Goal: Task Accomplishment & Management: Complete application form

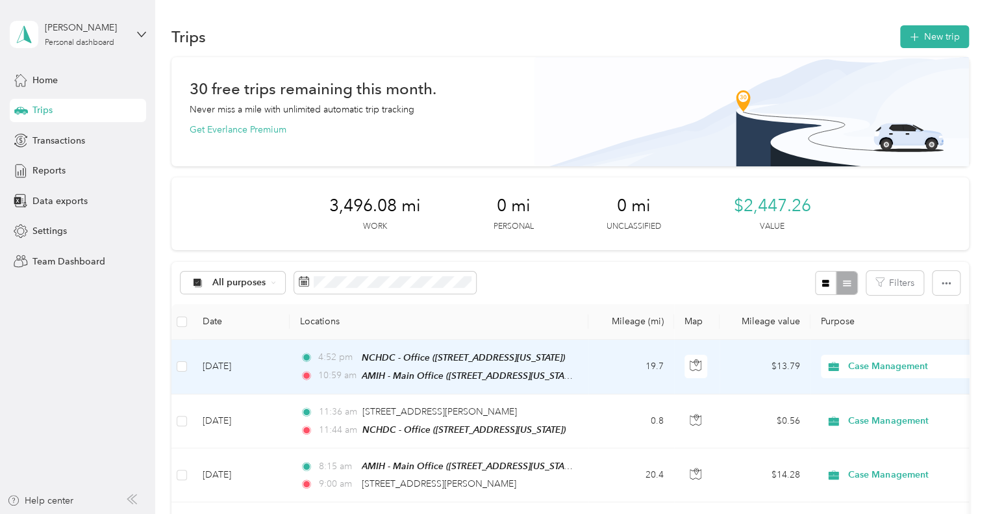
click at [601, 372] on td "19.7" at bounding box center [632, 367] width 86 height 55
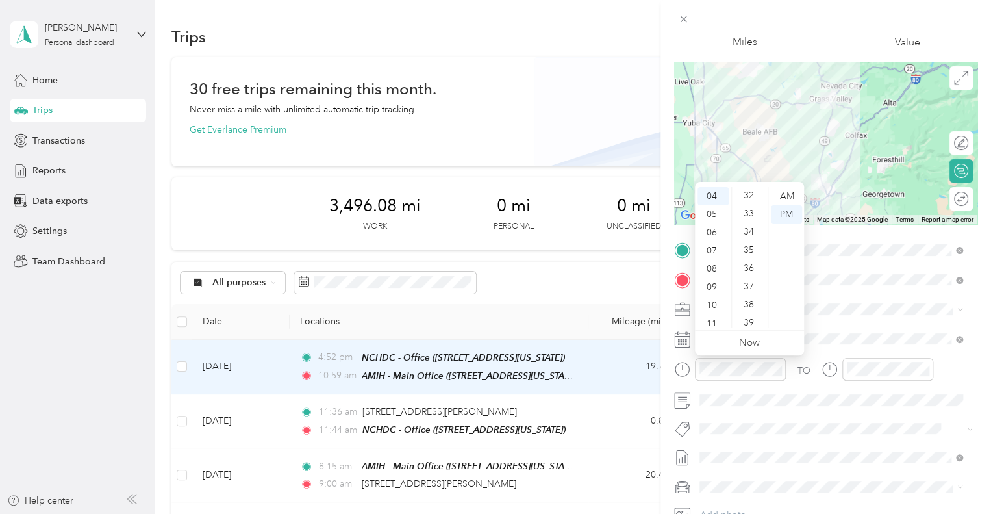
scroll to position [592, 0]
click at [744, 261] on div "36" at bounding box center [750, 259] width 31 height 18
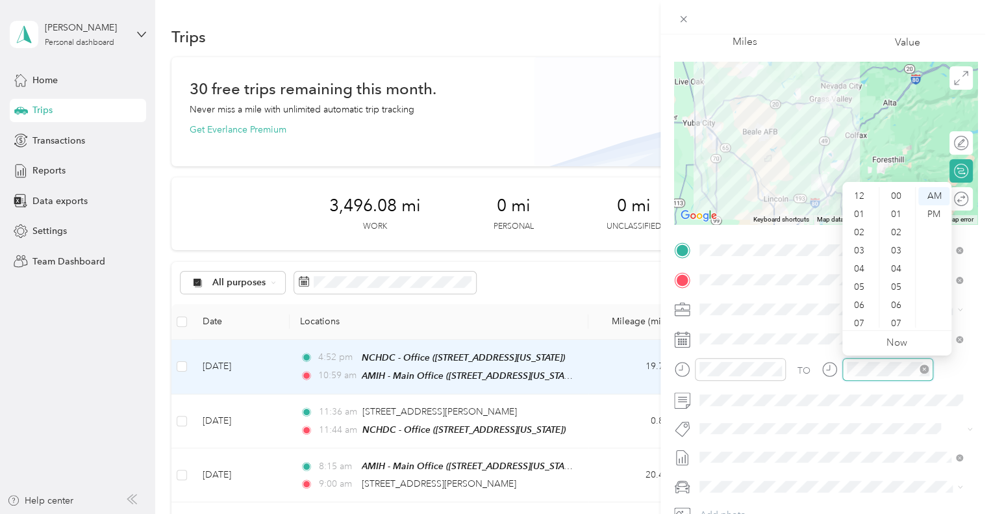
scroll to position [951, 0]
click at [856, 193] on div "04" at bounding box center [860, 191] width 31 height 18
click at [891, 252] on div "55" at bounding box center [897, 245] width 31 height 18
click at [938, 211] on div "PM" at bounding box center [934, 214] width 31 height 18
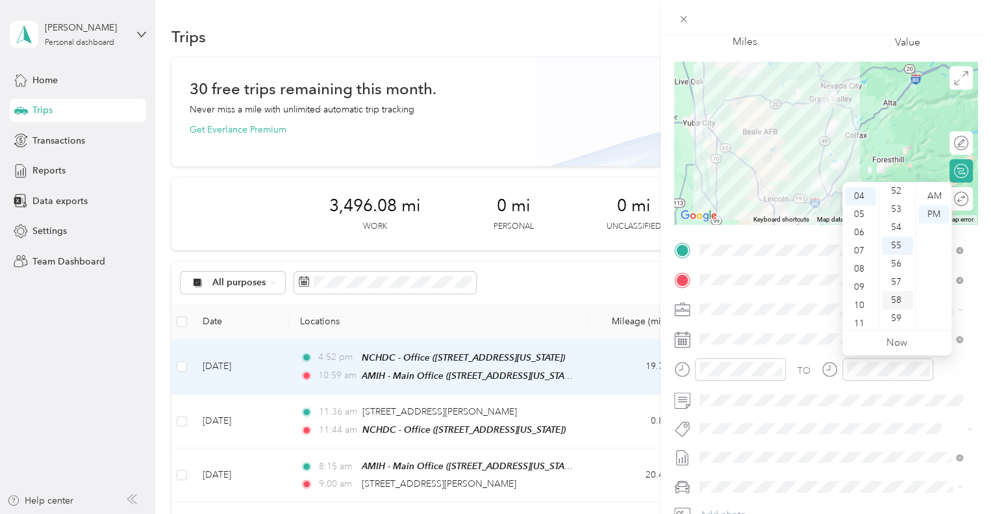
click at [903, 292] on div "58" at bounding box center [897, 300] width 31 height 18
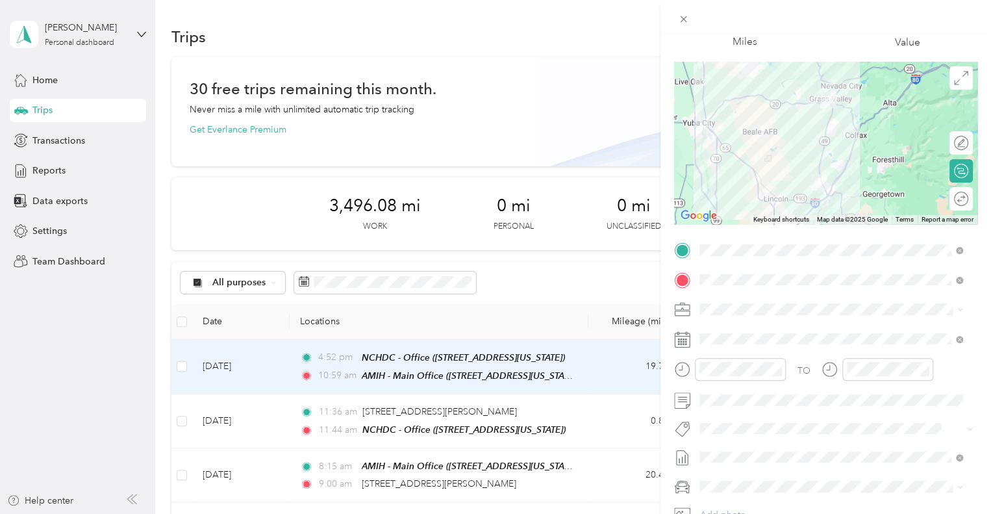
click at [855, 415] on div "TO Add photo" at bounding box center [825, 397] width 303 height 314
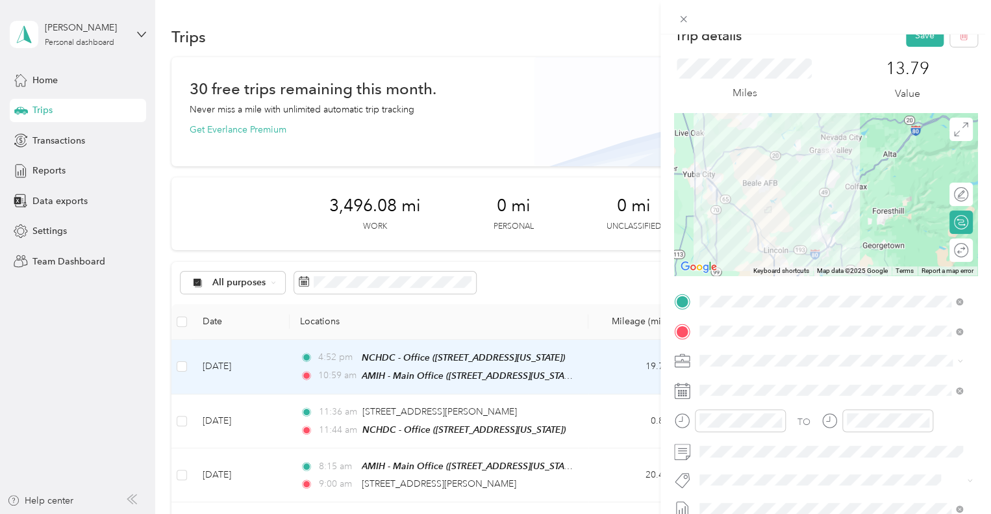
scroll to position [8, 0]
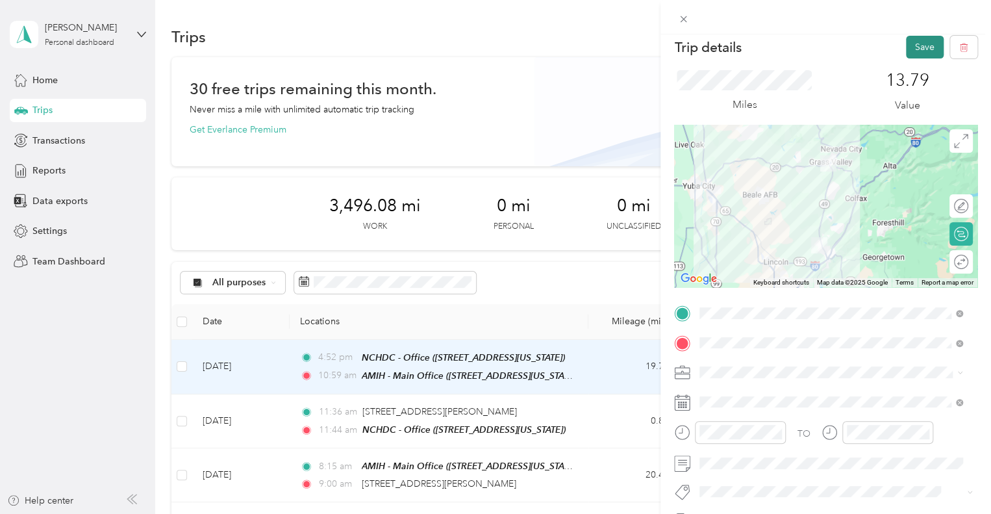
click at [928, 49] on button "Save" at bounding box center [925, 47] width 38 height 23
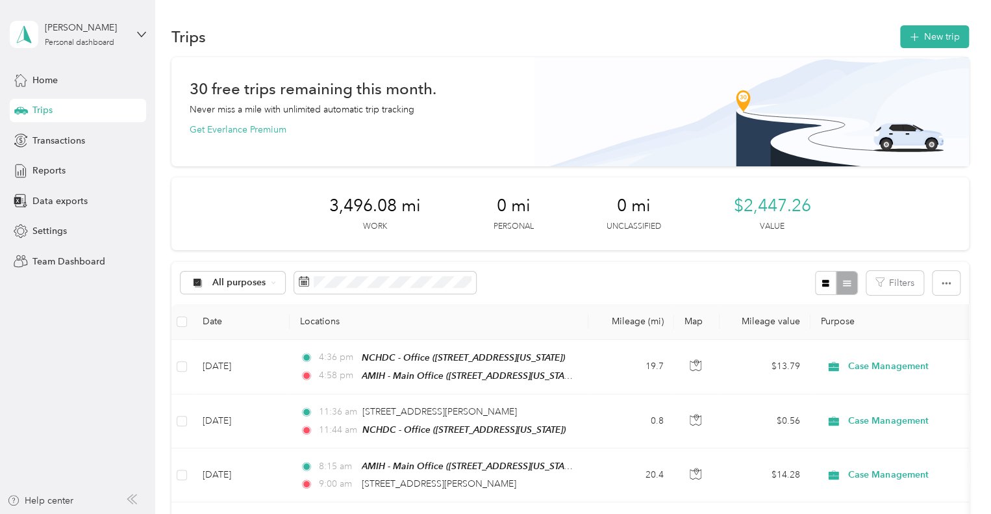
click at [945, 49] on div "Trips New trip" at bounding box center [571, 36] width 798 height 27
click at [935, 39] on button "New trip" at bounding box center [934, 36] width 69 height 23
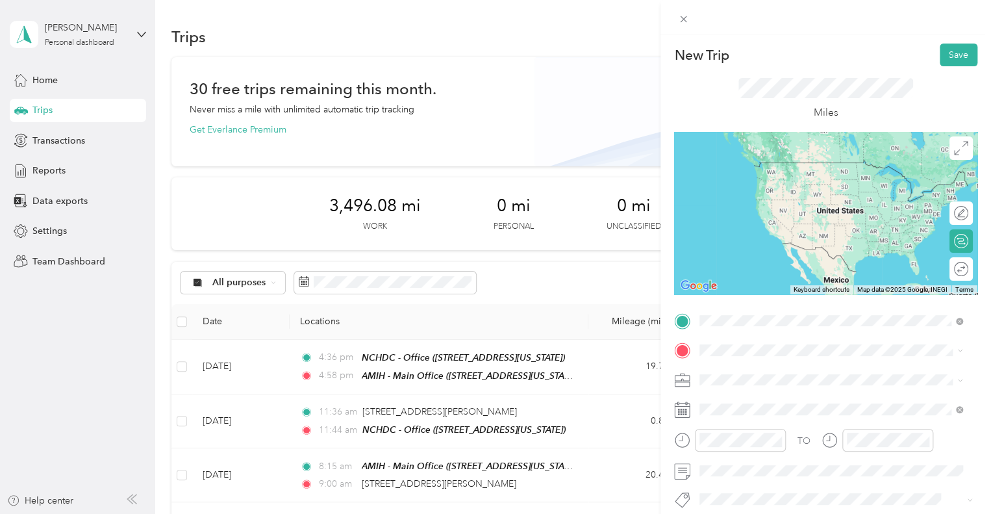
click at [809, 159] on div "TEAM AMIH - Main Office 3123 Professional Drive, 95603, Auburn, California, Uni…" at bounding box center [831, 177] width 254 height 36
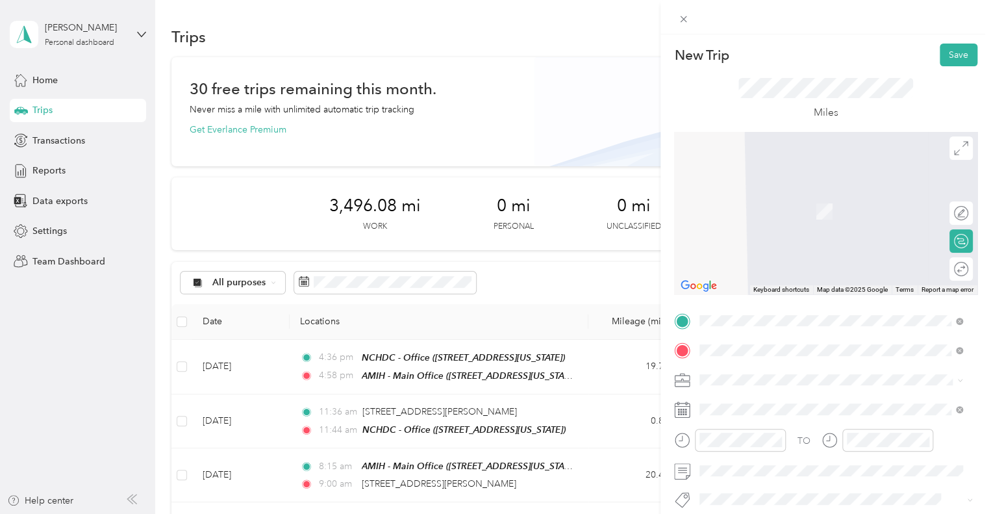
click at [803, 212] on span "1720 Lilac Lane, 95603, Auburn, California, United States" at bounding box center [789, 215] width 130 height 11
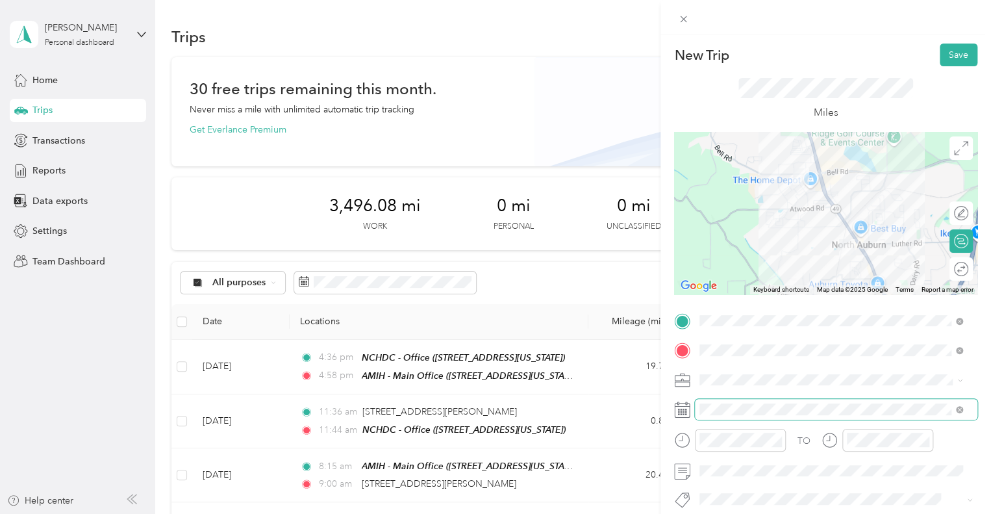
click at [740, 402] on span at bounding box center [836, 409] width 283 height 21
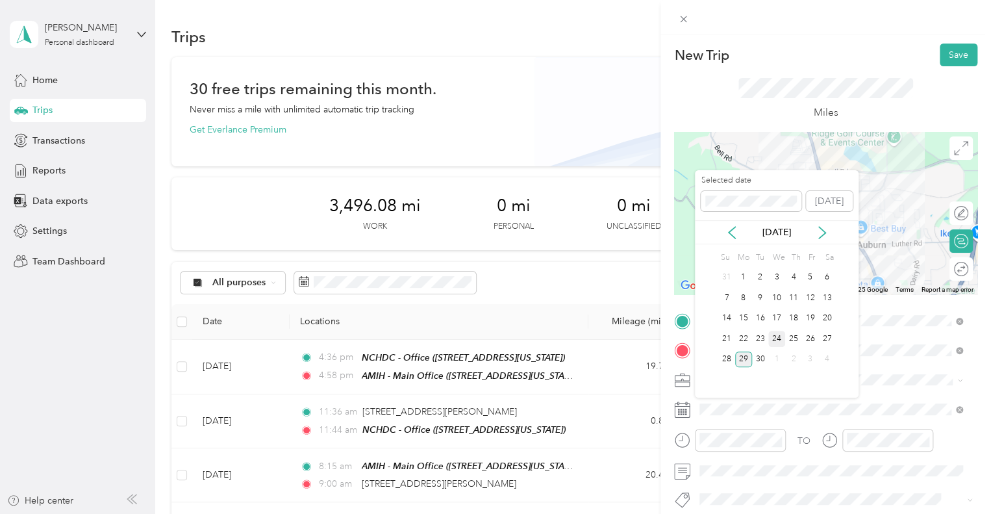
click at [776, 333] on div "24" at bounding box center [777, 339] width 17 height 16
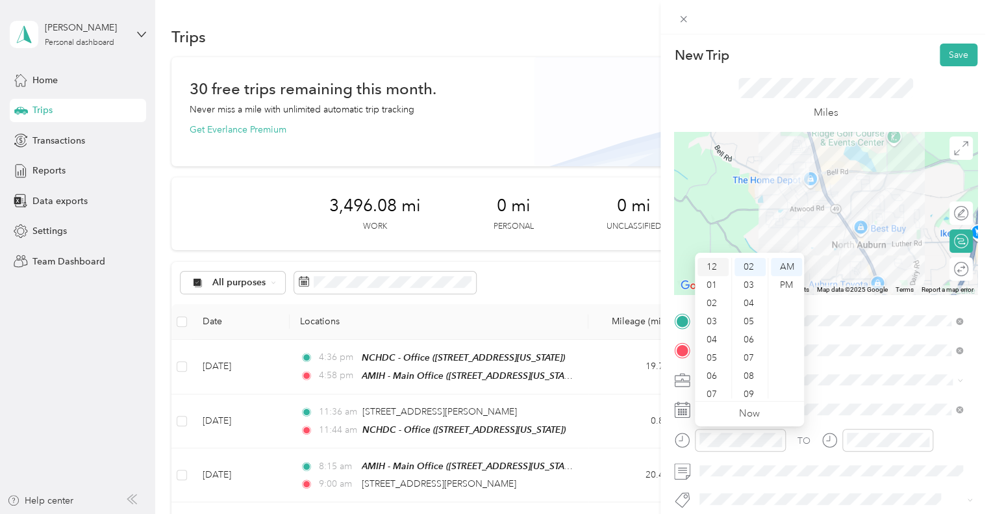
click at [718, 265] on div "12" at bounding box center [713, 267] width 31 height 18
click at [751, 337] on div "35" at bounding box center [750, 340] width 31 height 18
click at [780, 290] on div "PM" at bounding box center [786, 285] width 31 height 18
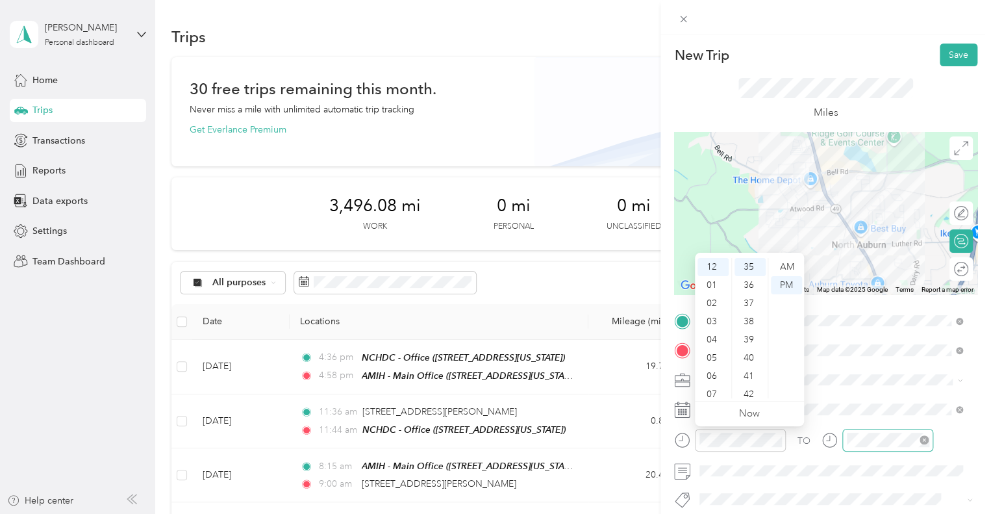
click at [844, 436] on div at bounding box center [888, 440] width 91 height 23
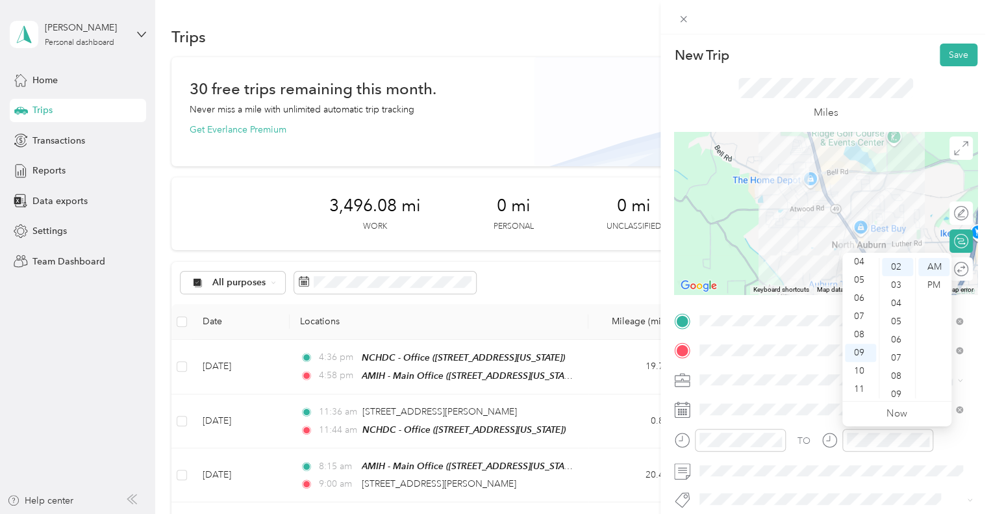
scroll to position [0, 0]
click at [868, 264] on div "12" at bounding box center [860, 267] width 31 height 18
click at [903, 332] on div "42" at bounding box center [897, 329] width 31 height 18
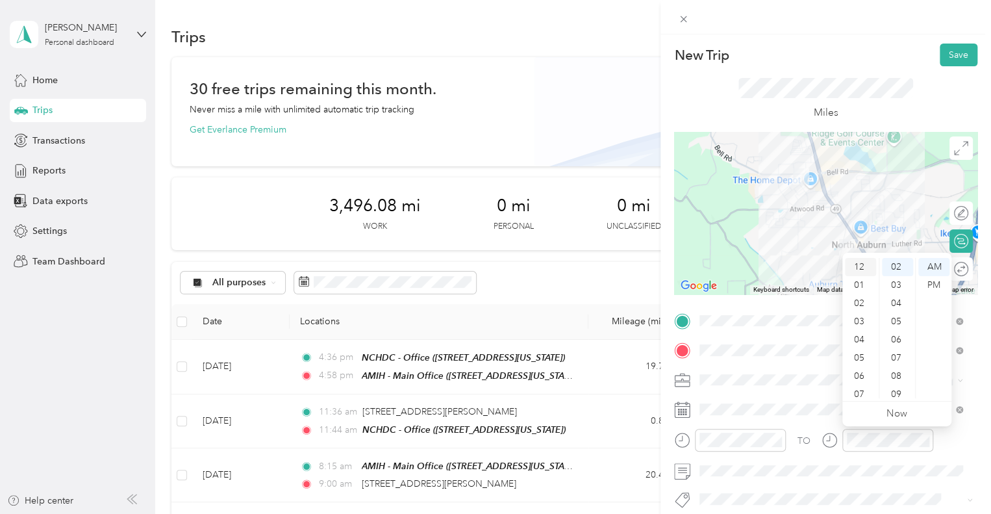
click at [861, 270] on div "12" at bounding box center [860, 267] width 31 height 18
click at [899, 303] on div "39" at bounding box center [897, 302] width 31 height 18
click at [937, 276] on div "PM" at bounding box center [934, 285] width 31 height 18
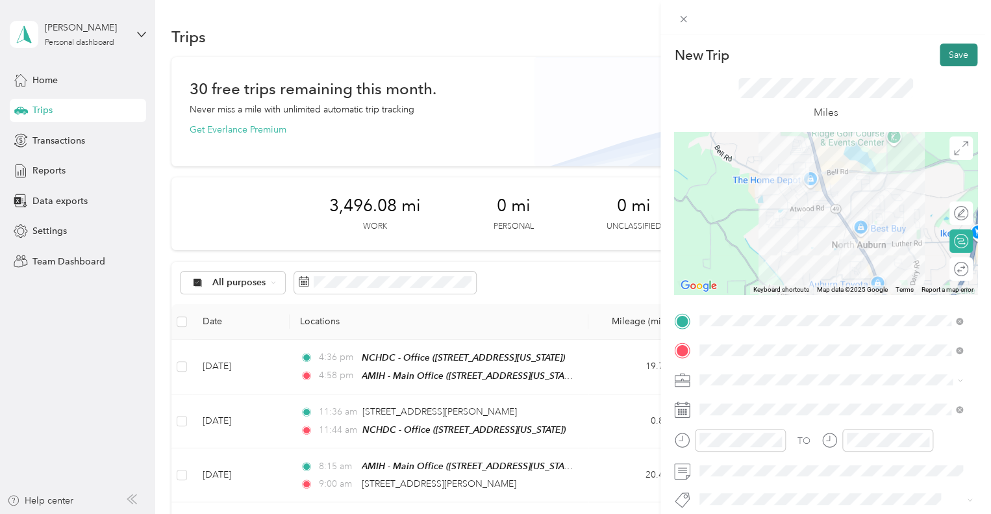
click at [950, 51] on button "Save" at bounding box center [959, 55] width 38 height 23
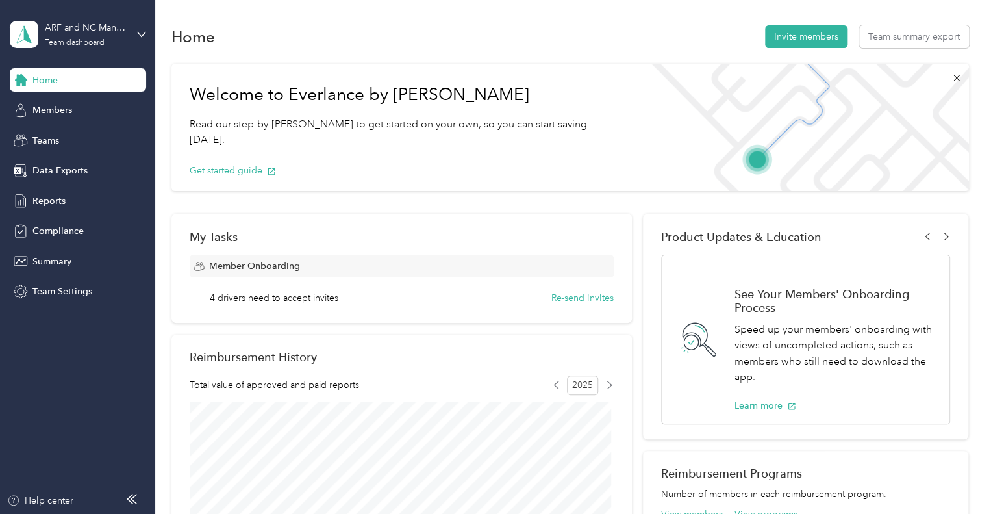
click at [135, 32] on div "ARF and NC Management Team dashboard" at bounding box center [78, 34] width 136 height 45
click at [110, 124] on div "Team dashboard Personal dashboard Log out" at bounding box center [146, 136] width 255 height 82
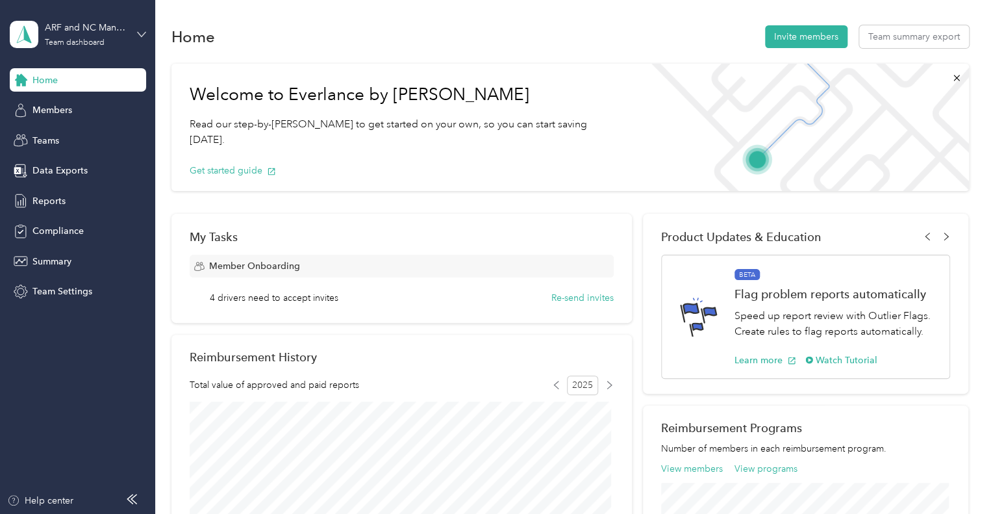
click at [140, 32] on icon at bounding box center [141, 34] width 9 height 9
click at [86, 135] on div "Personal dashboard" at bounding box center [62, 130] width 82 height 14
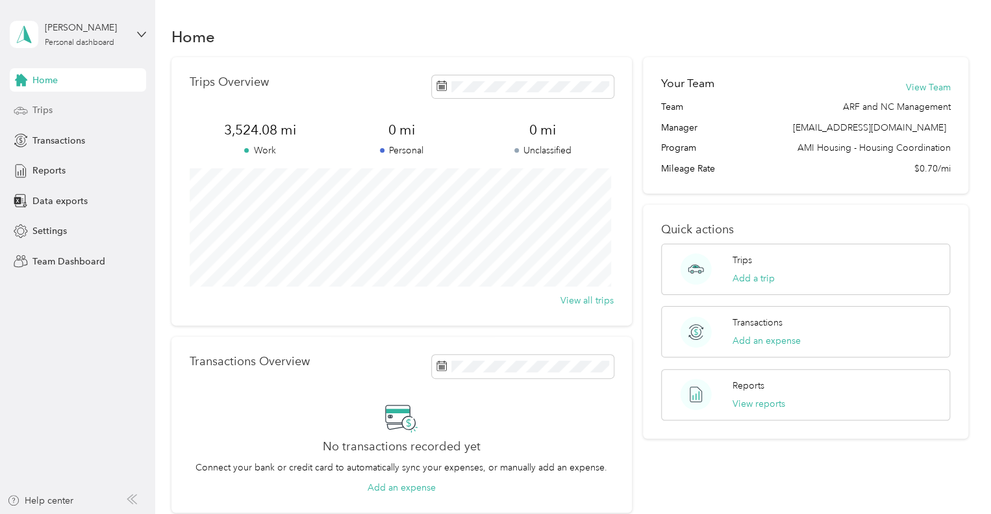
click at [42, 108] on span "Trips" at bounding box center [42, 110] width 20 height 14
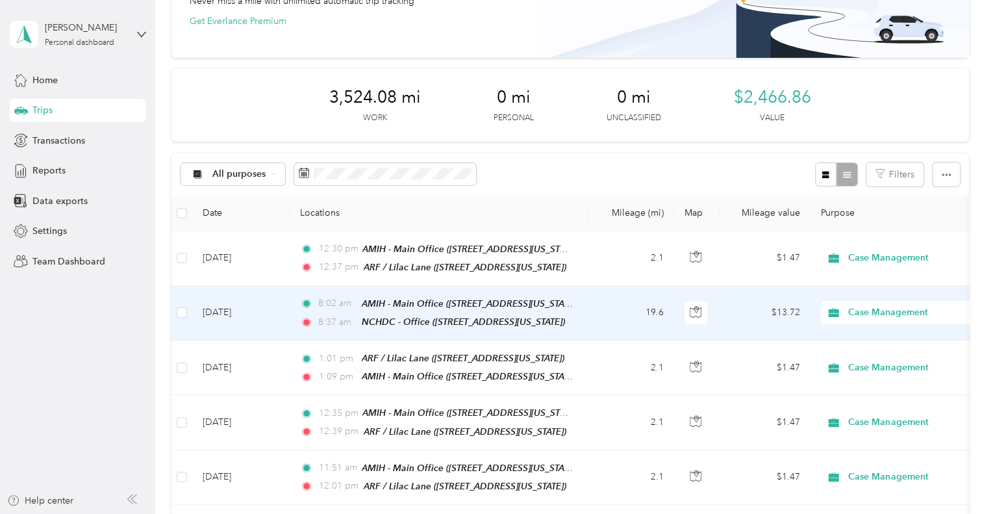
scroll to position [109, 0]
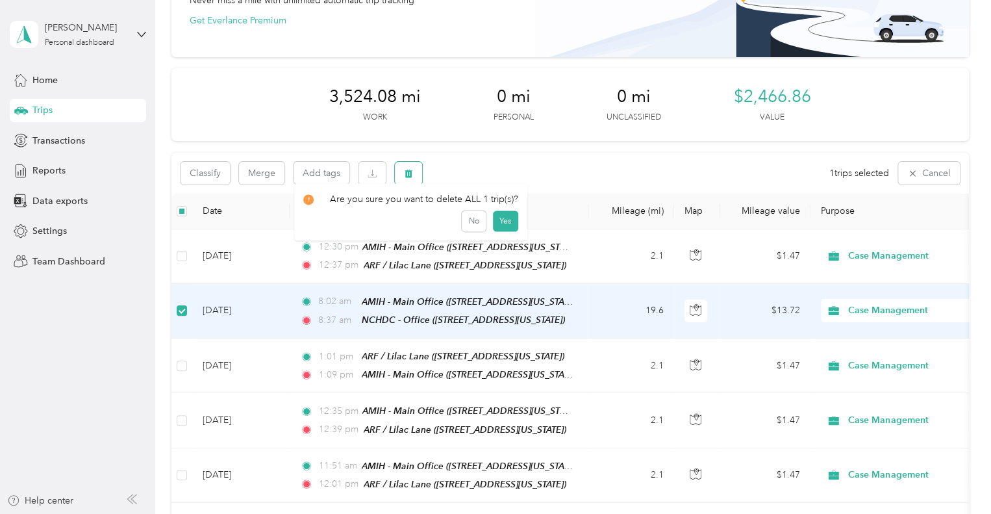
click at [414, 177] on button "button" at bounding box center [408, 173] width 27 height 23
click at [497, 220] on button "Yes" at bounding box center [504, 227] width 25 height 21
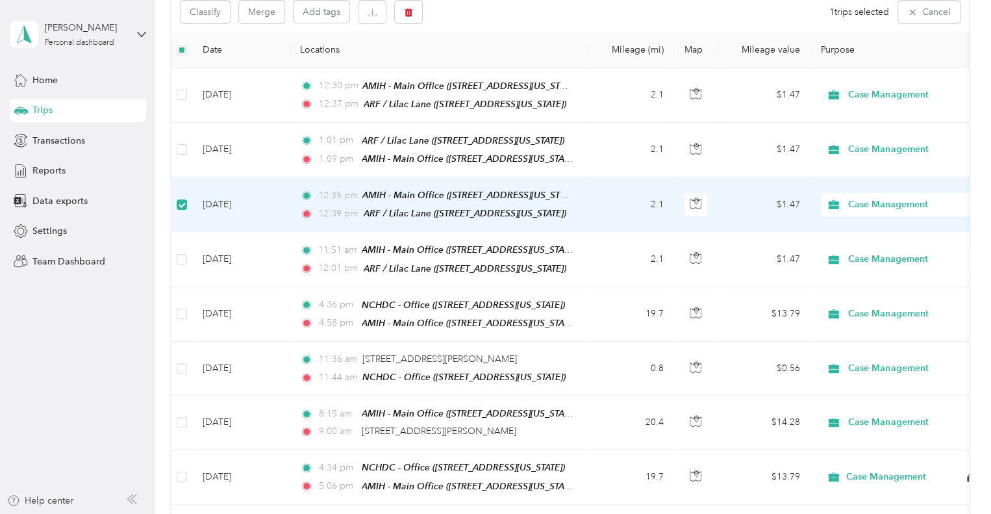
scroll to position [269, 0]
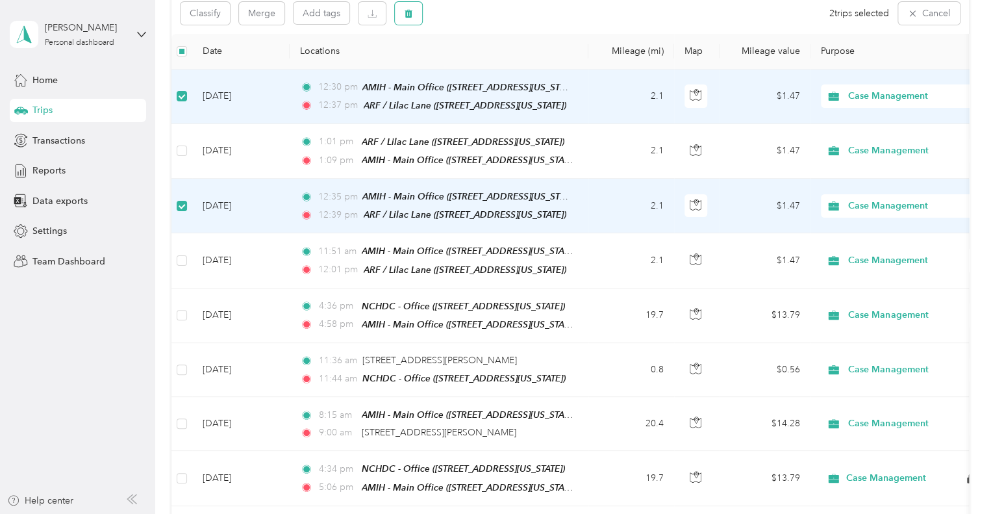
click at [413, 15] on button "button" at bounding box center [408, 13] width 27 height 23
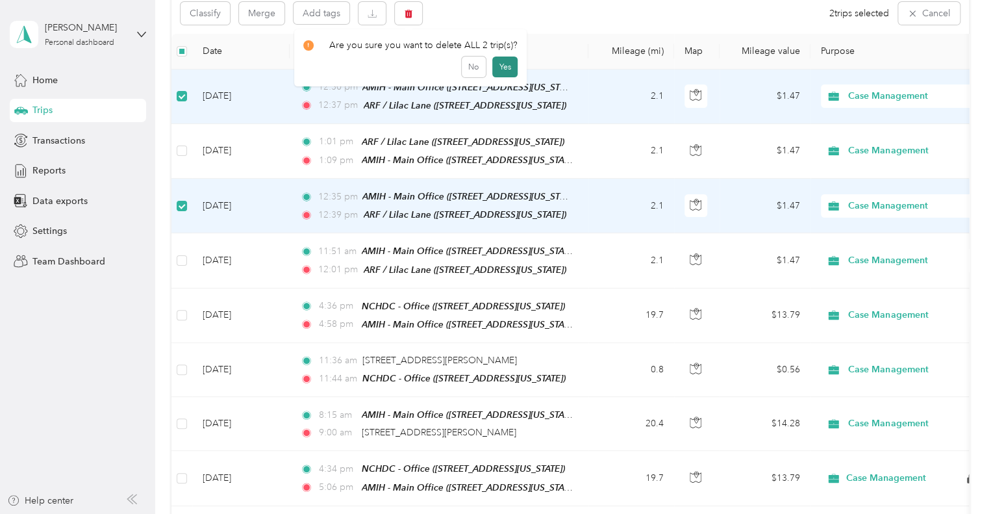
click at [506, 72] on button "Yes" at bounding box center [504, 67] width 25 height 21
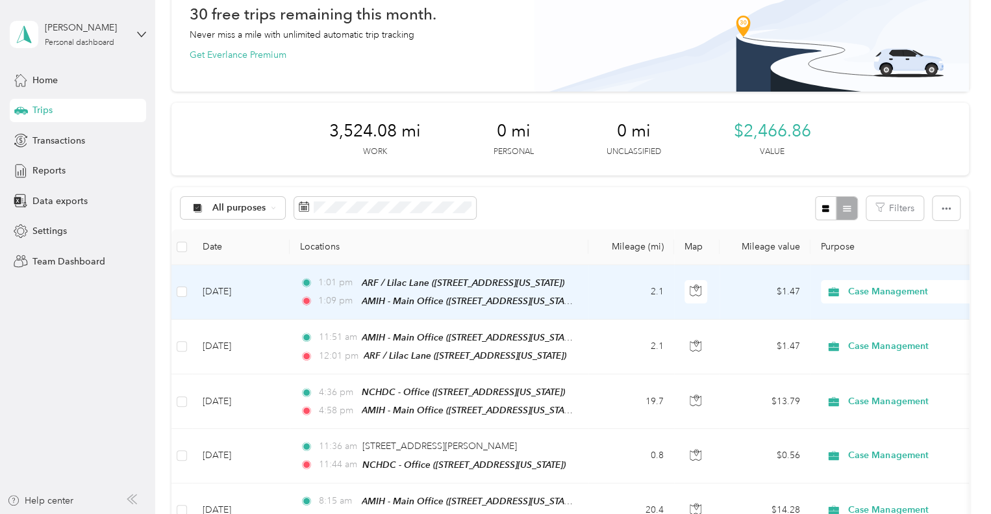
scroll to position [0, 0]
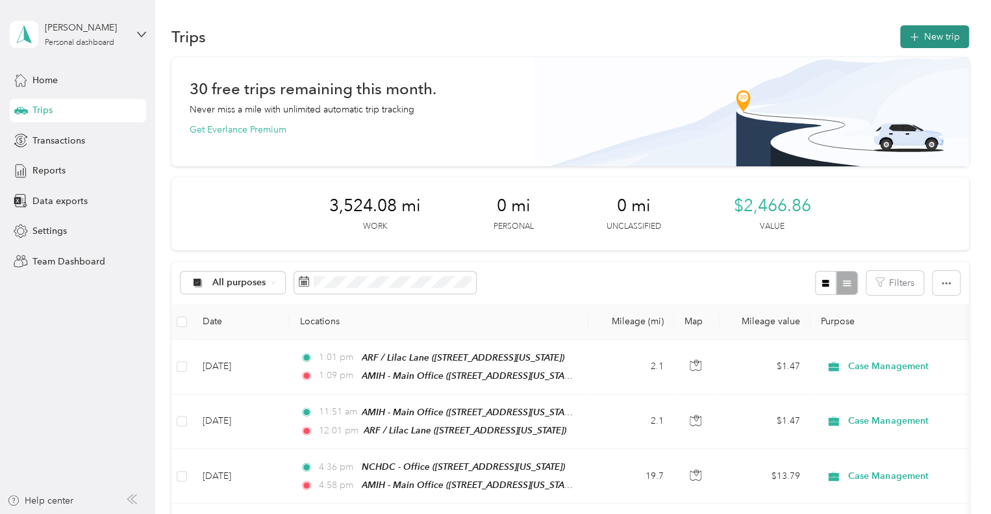
click at [945, 39] on button "New trip" at bounding box center [934, 36] width 69 height 23
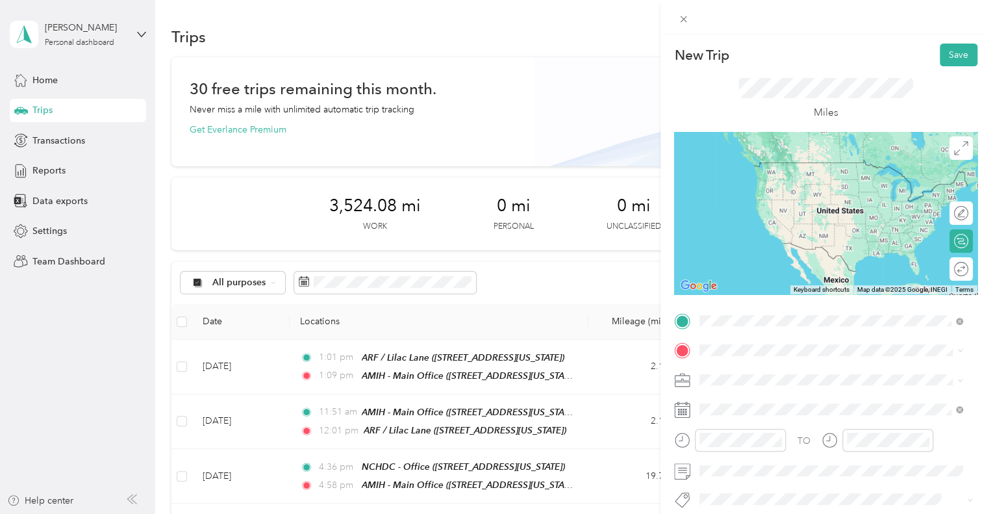
click at [834, 179] on div "TEAM AMIH - Main Office [STREET_ADDRESS][US_STATE]" at bounding box center [789, 177] width 130 height 32
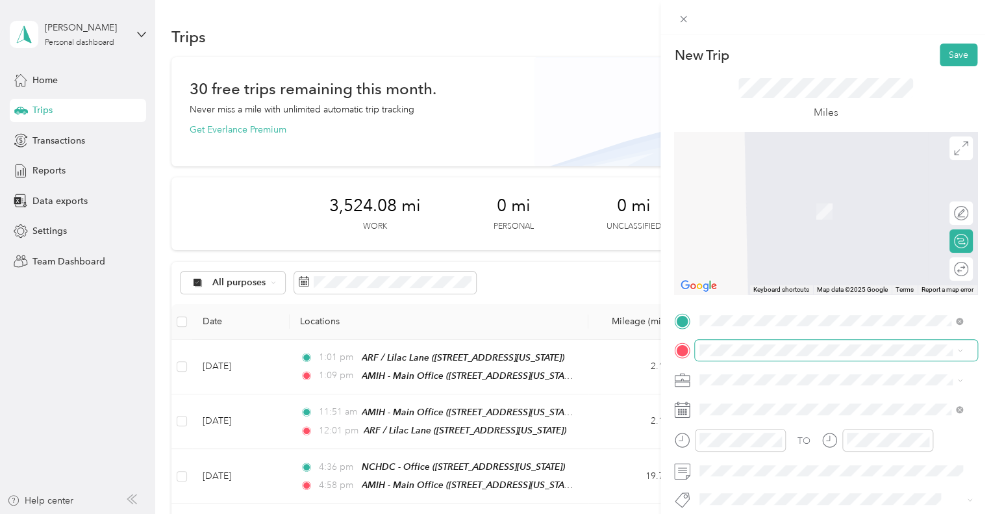
click at [745, 355] on span at bounding box center [836, 350] width 283 height 21
click at [734, 341] on span at bounding box center [836, 350] width 283 height 21
click at [827, 198] on strong "NCHDC - Office" at bounding box center [803, 199] width 68 height 12
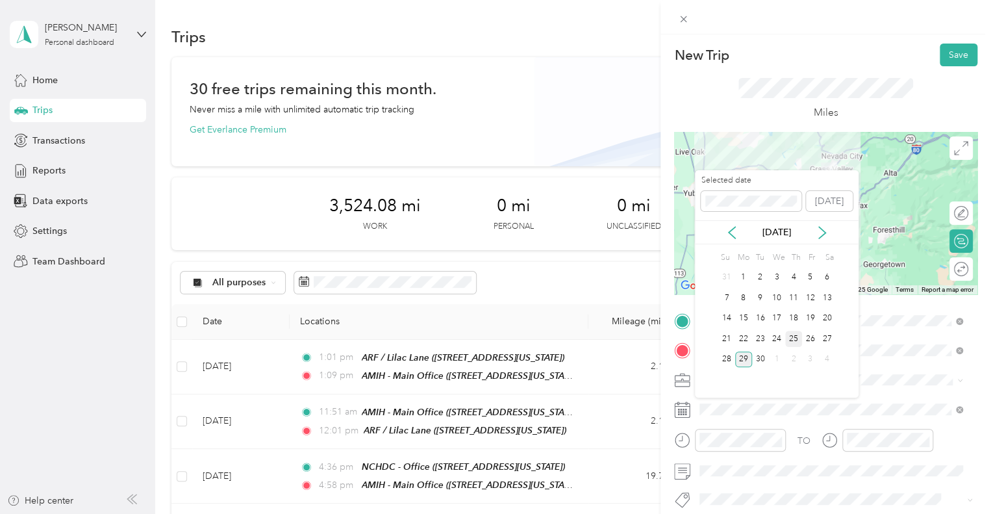
click at [799, 333] on div "25" at bounding box center [793, 339] width 17 height 16
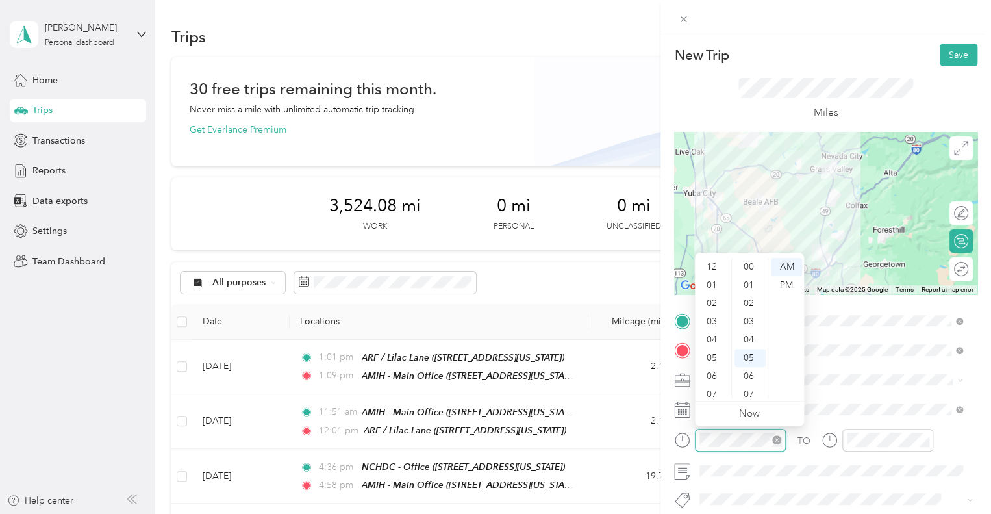
scroll to position [78, 0]
click at [707, 340] on div "08" at bounding box center [713, 334] width 31 height 18
click at [785, 268] on div "AM" at bounding box center [786, 267] width 31 height 18
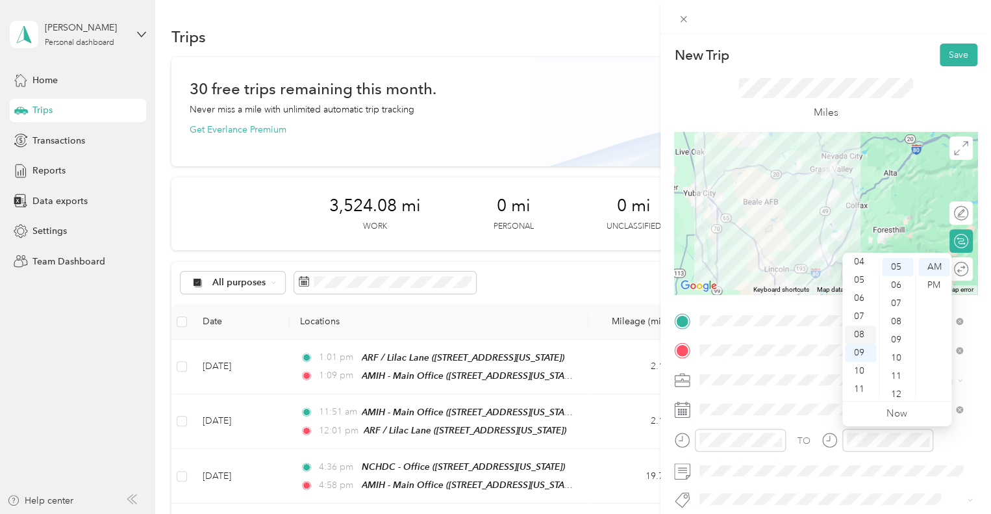
click at [859, 337] on div "08" at bounding box center [860, 334] width 31 height 18
click at [902, 387] on div "12" at bounding box center [897, 394] width 31 height 18
click at [900, 373] on div "37" at bounding box center [897, 375] width 31 height 18
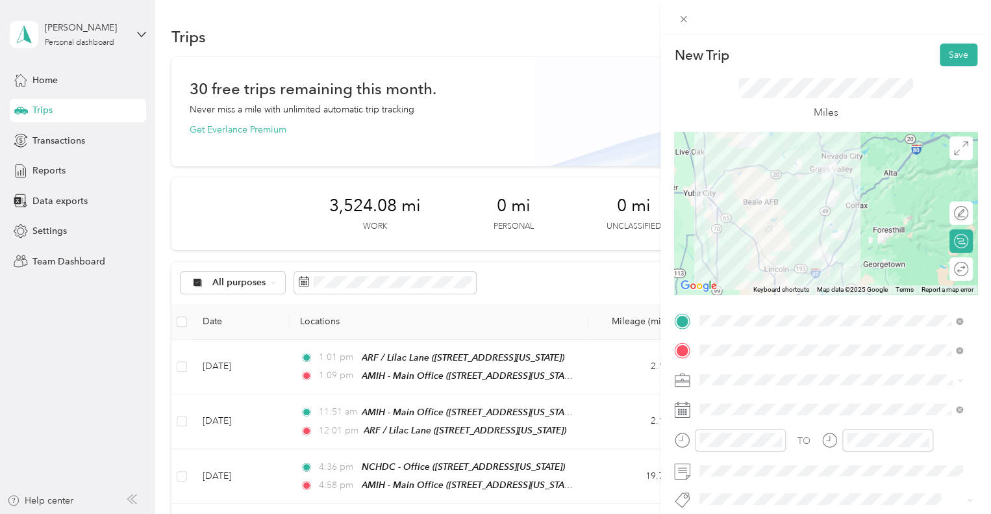
click at [949, 81] on div "Miles" at bounding box center [825, 99] width 303 height 66
click at [950, 63] on button "Save" at bounding box center [959, 55] width 38 height 23
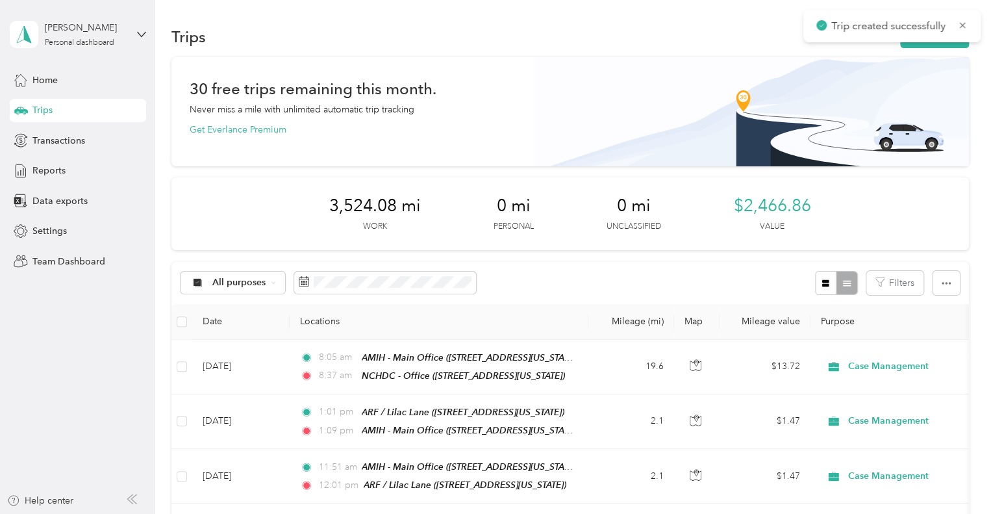
click at [934, 41] on div "Trip created successfully" at bounding box center [892, 26] width 177 height 32
click at [928, 36] on button "New trip" at bounding box center [934, 36] width 69 height 23
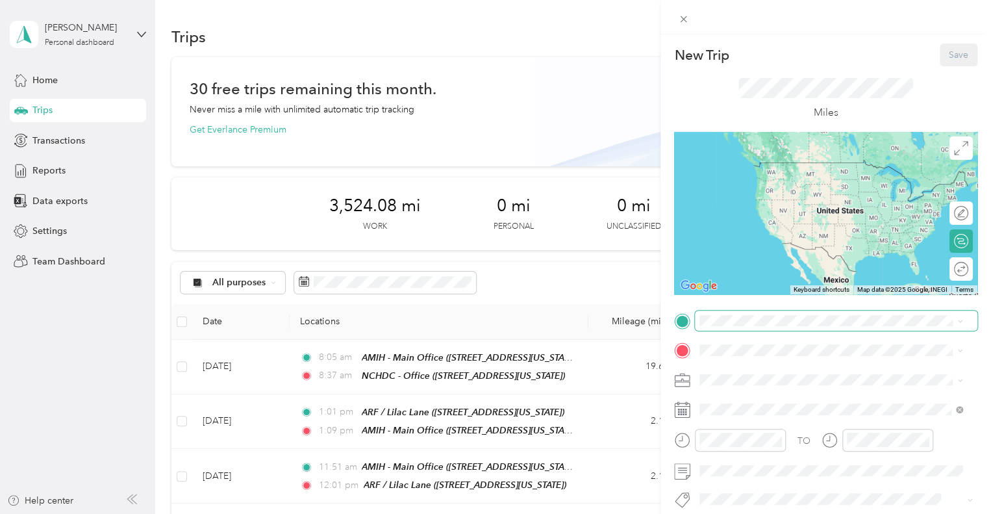
click at [741, 327] on span at bounding box center [836, 321] width 283 height 21
click at [820, 193] on div "TEAM NCHDC - Office [STREET_ADDRESS][US_STATE]" at bounding box center [789, 177] width 130 height 32
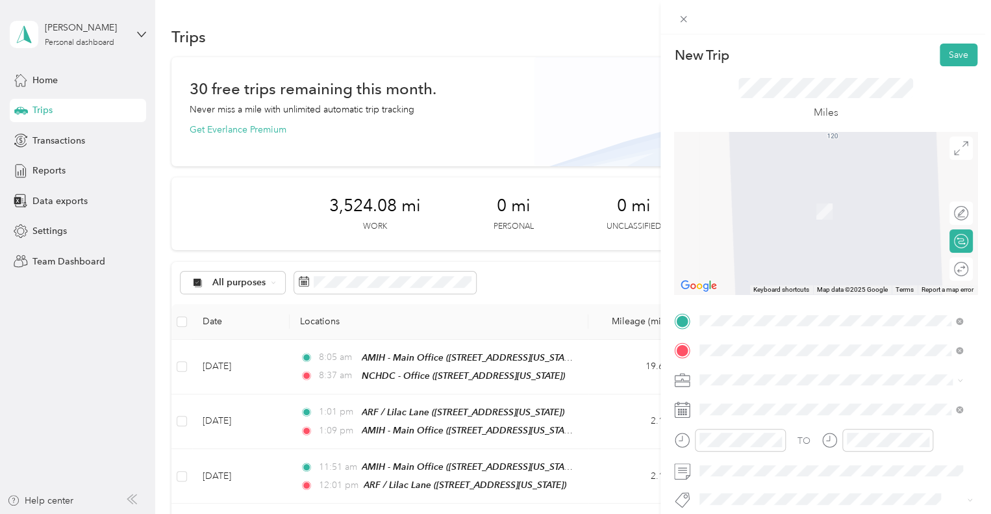
click at [820, 223] on div "TEAM AMIH - Main Office [STREET_ADDRESS][US_STATE]" at bounding box center [789, 207] width 130 height 32
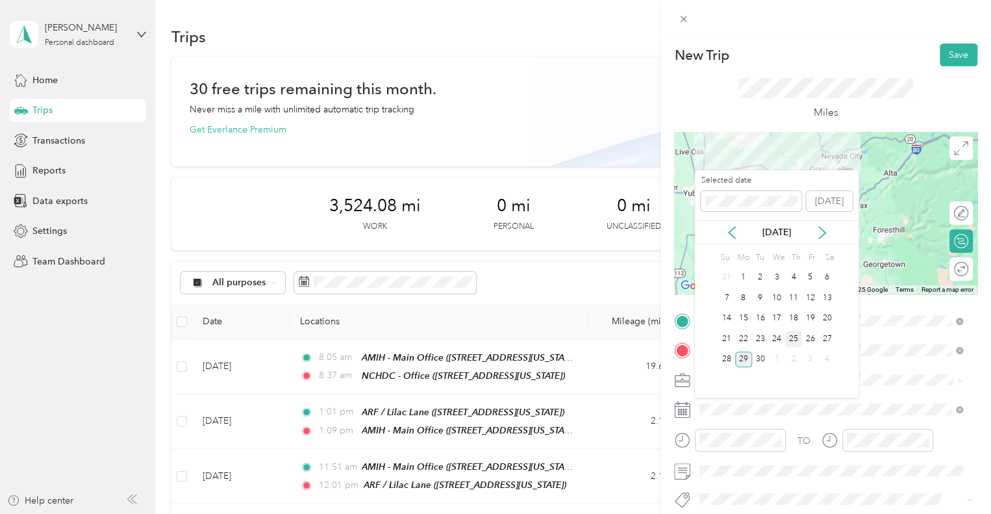
click at [785, 340] on div "25" at bounding box center [793, 339] width 17 height 16
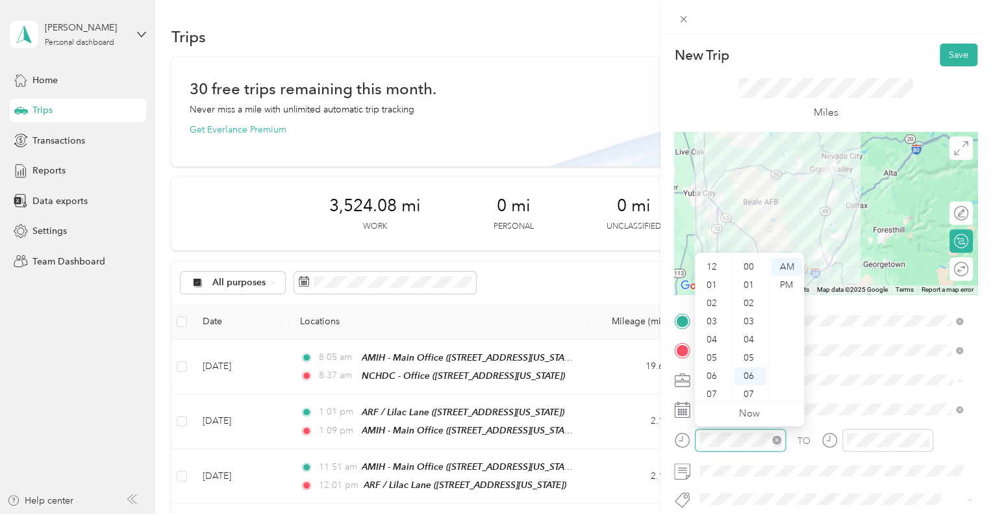
scroll to position [109, 0]
click at [711, 263] on div "04" at bounding box center [713, 262] width 31 height 18
click at [748, 389] on div "13" at bounding box center [750, 394] width 31 height 18
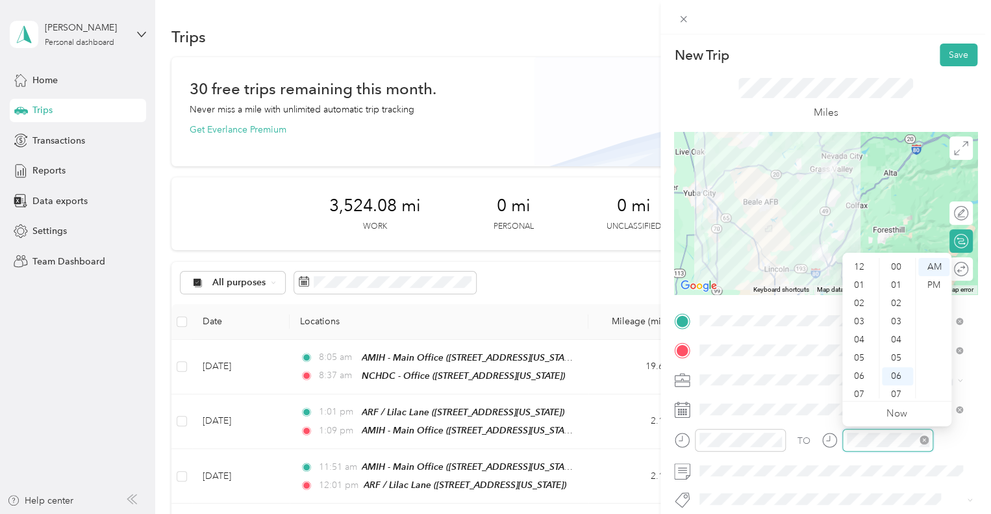
scroll to position [78, 0]
click at [863, 263] on div "04" at bounding box center [860, 262] width 31 height 18
click at [903, 385] on div "36" at bounding box center [897, 388] width 31 height 18
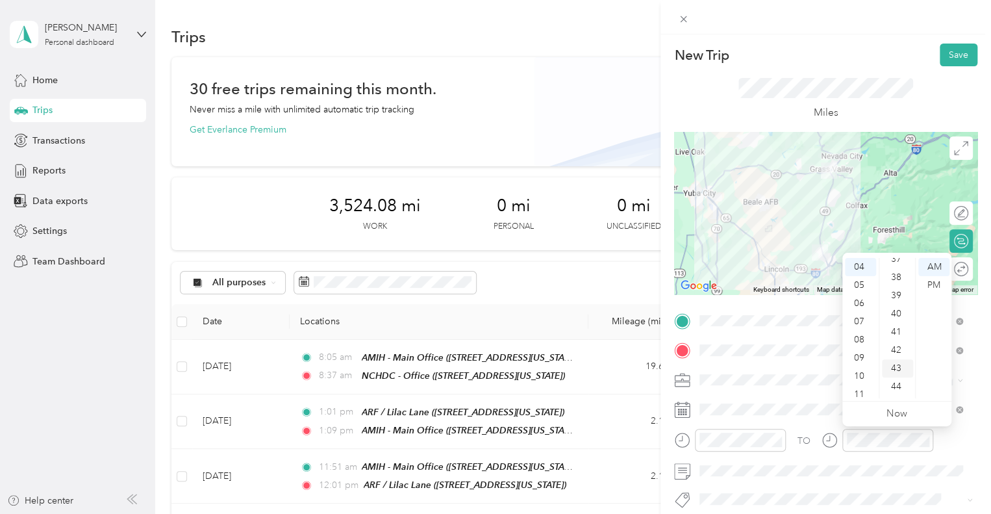
click at [897, 371] on div "43" at bounding box center [897, 368] width 31 height 18
click at [940, 282] on div "PM" at bounding box center [934, 285] width 31 height 18
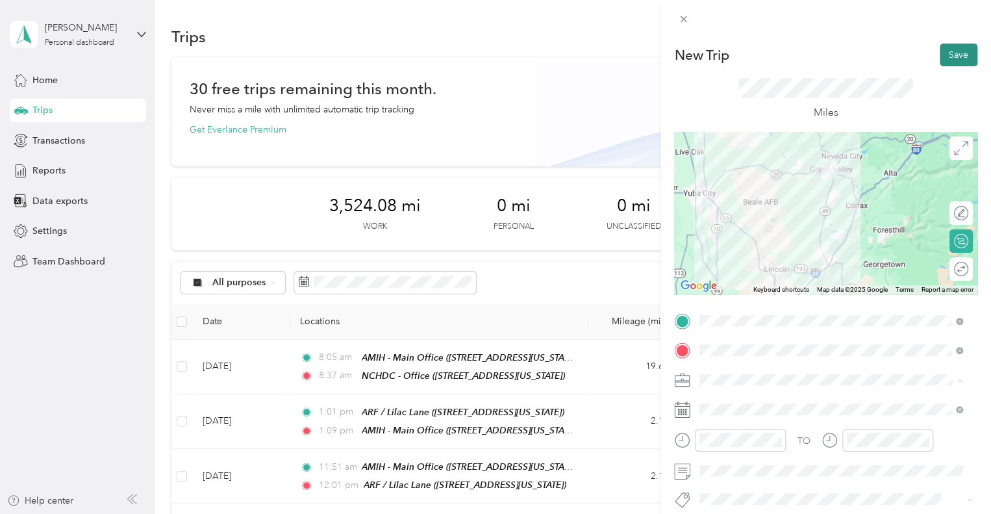
click at [956, 47] on button "Save" at bounding box center [959, 55] width 38 height 23
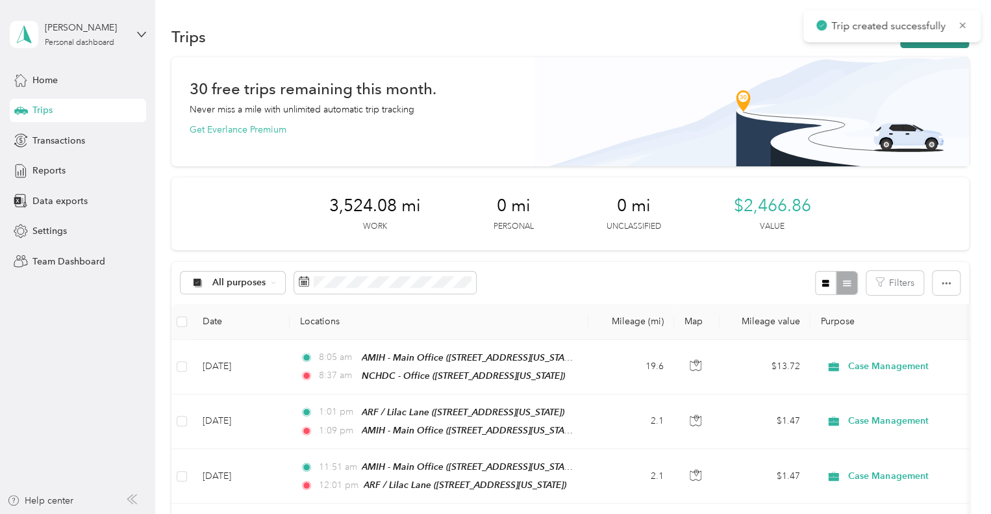
click at [941, 42] on button "New trip" at bounding box center [934, 36] width 69 height 23
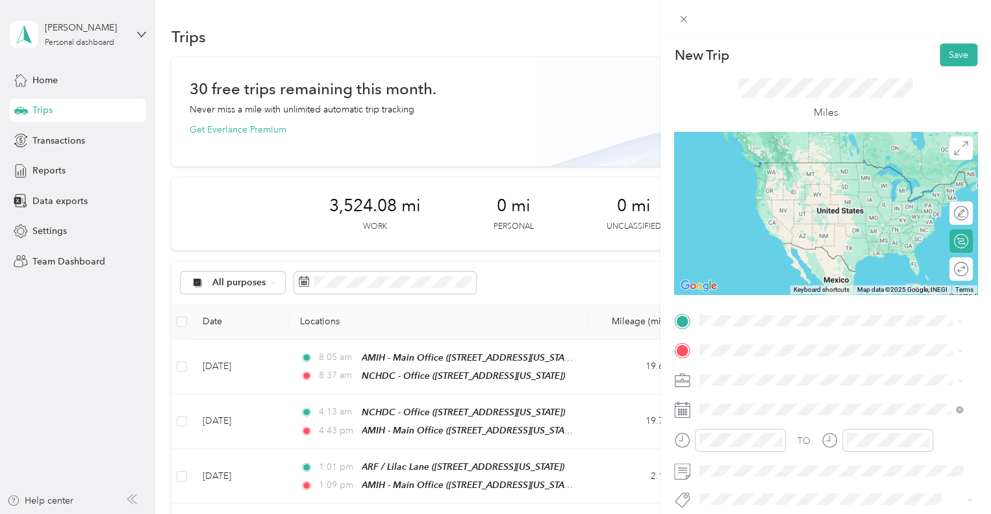
click at [803, 186] on span "[STREET_ADDRESS][US_STATE]" at bounding box center [789, 186] width 130 height 11
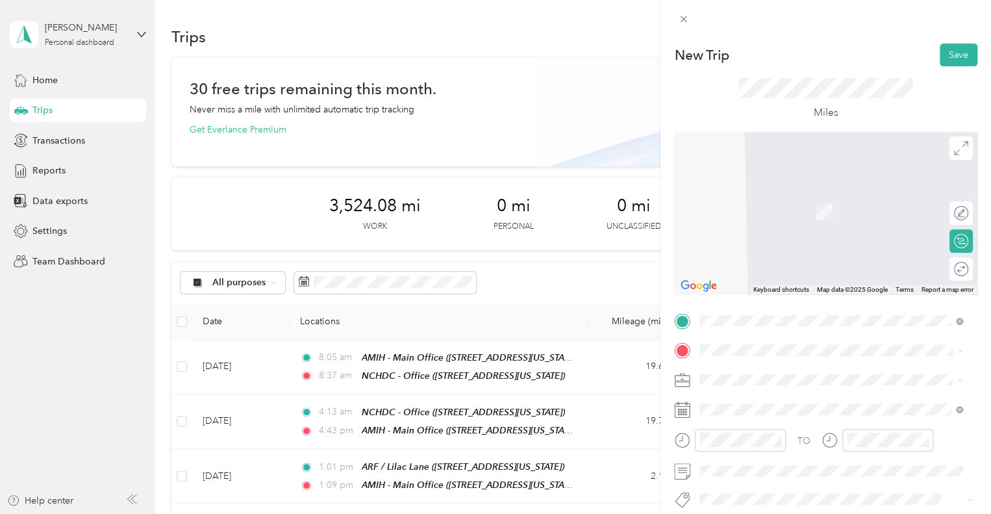
click at [846, 219] on div "TEAM NCHDC - Office [STREET_ADDRESS][US_STATE]" at bounding box center [789, 206] width 130 height 32
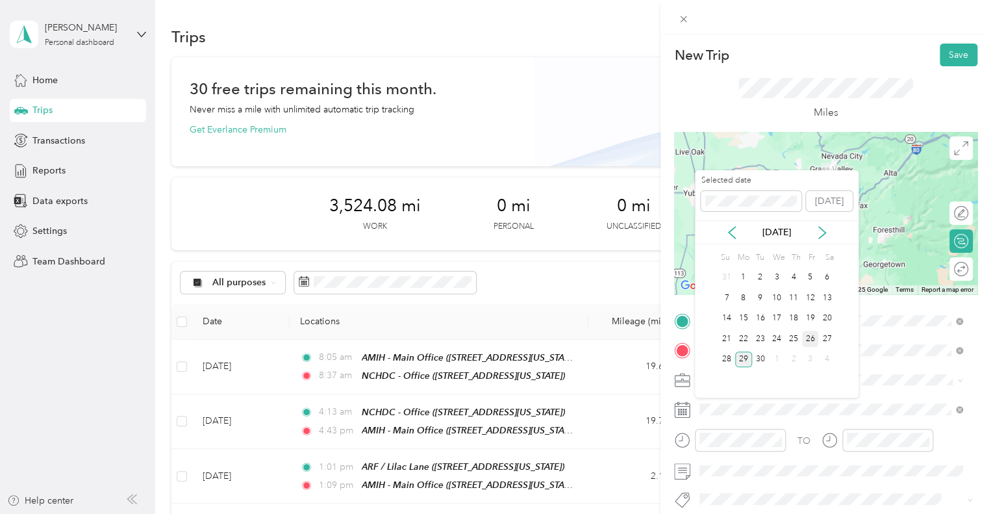
click at [806, 337] on div "26" at bounding box center [810, 339] width 17 height 16
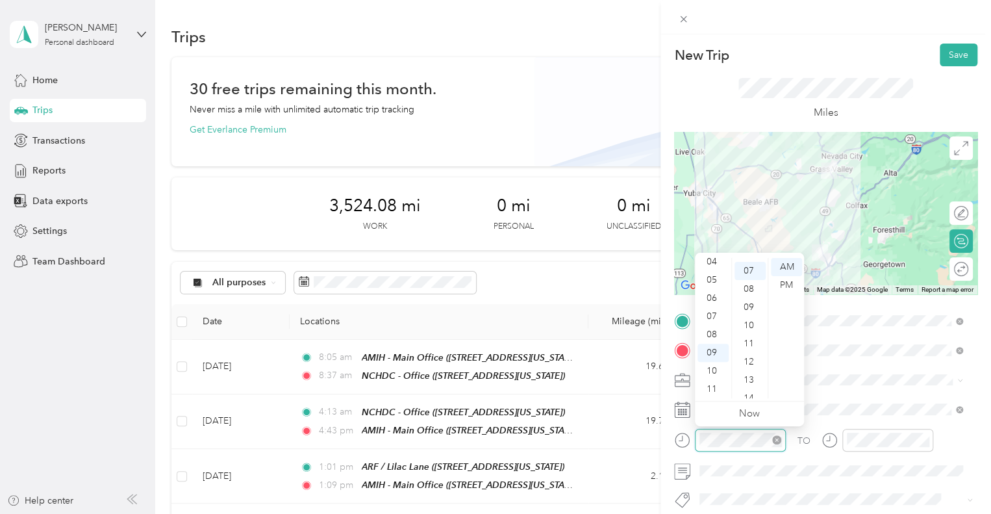
scroll to position [127, 0]
click at [718, 342] on div "08" at bounding box center [713, 334] width 31 height 18
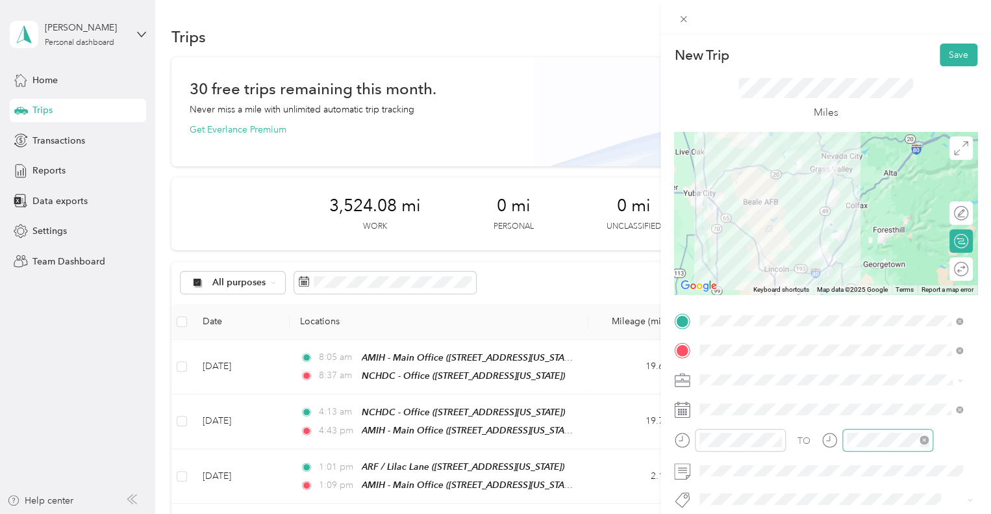
click at [859, 447] on div at bounding box center [888, 440] width 91 height 23
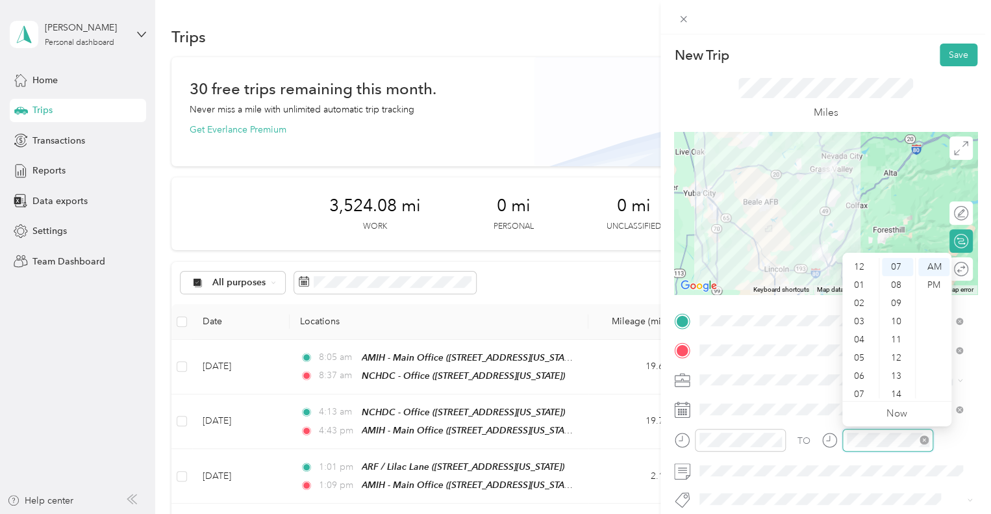
scroll to position [78, 0]
click at [863, 335] on div "08" at bounding box center [860, 334] width 31 height 18
click at [898, 380] on div "41" at bounding box center [897, 383] width 31 height 18
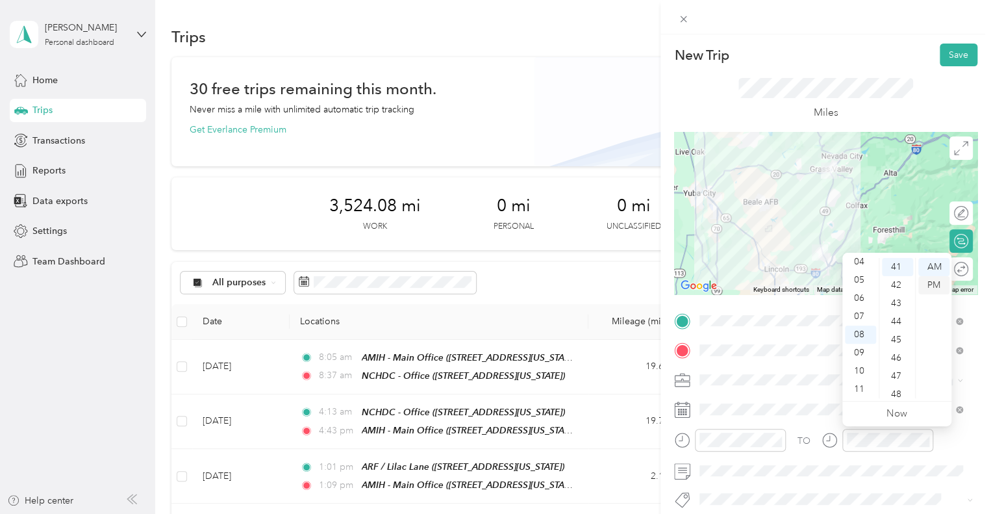
click at [932, 287] on div "PM" at bounding box center [934, 285] width 31 height 18
click at [933, 264] on div "AM" at bounding box center [934, 267] width 31 height 18
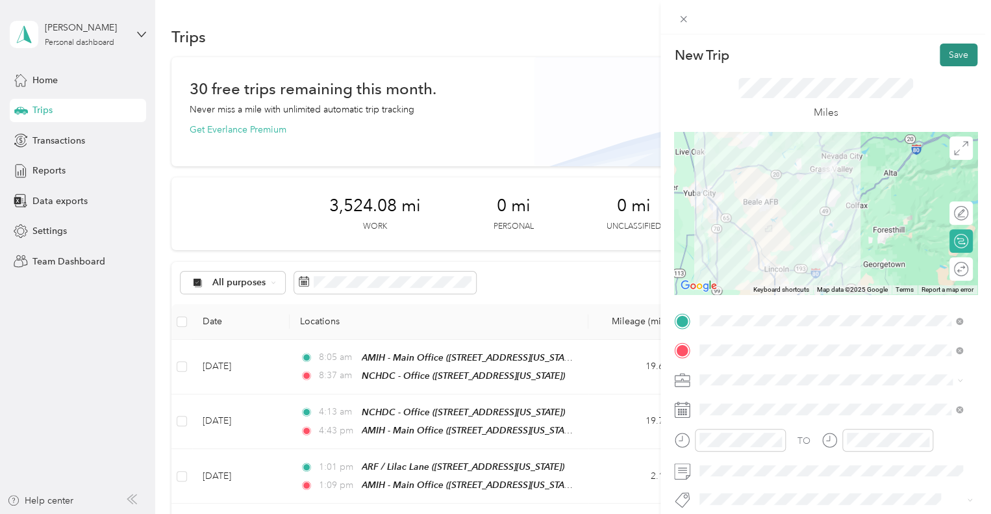
click at [951, 64] on button "Save" at bounding box center [959, 55] width 38 height 23
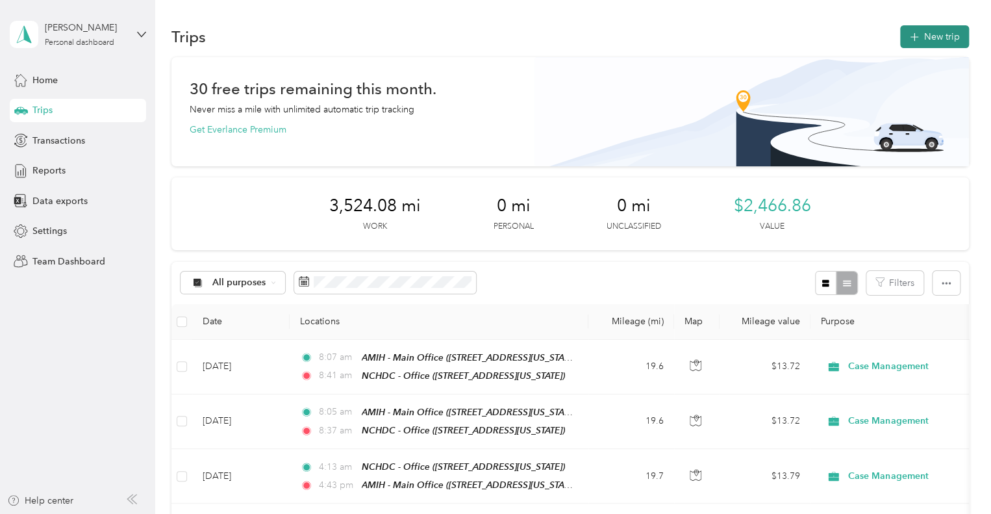
click at [917, 36] on icon "button" at bounding box center [914, 37] width 15 height 15
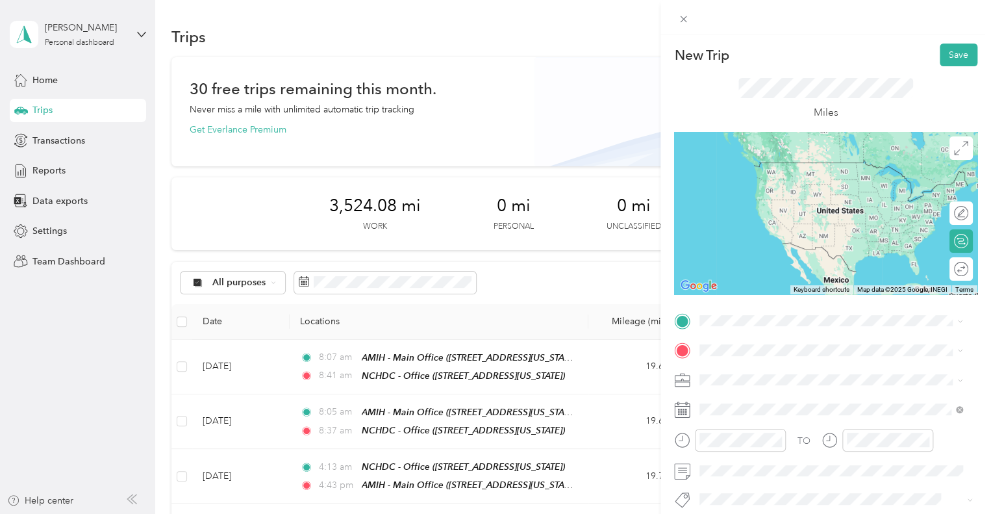
click at [811, 181] on span "[STREET_ADDRESS][US_STATE]" at bounding box center [789, 184] width 130 height 11
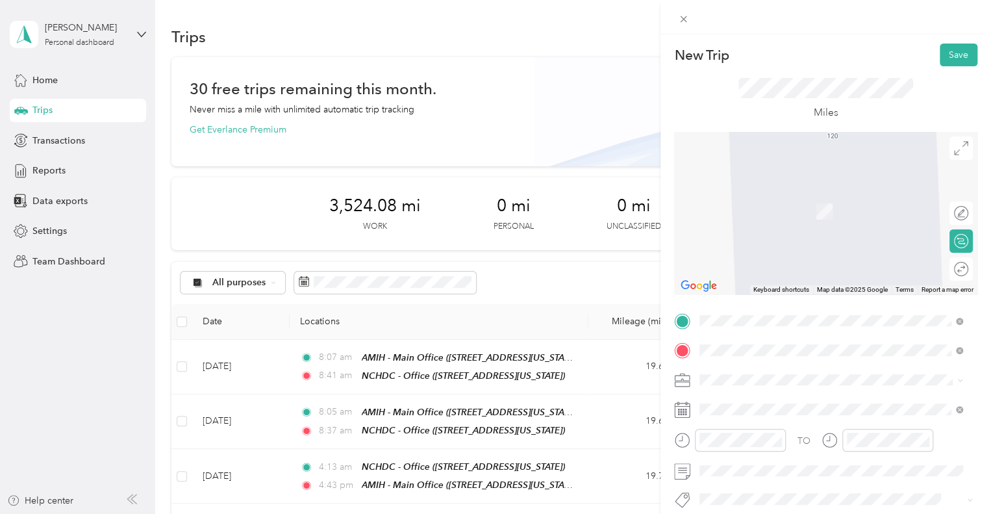
click at [789, 198] on span "[STREET_ADDRESS][US_STATE][US_STATE]" at bounding box center [812, 192] width 177 height 12
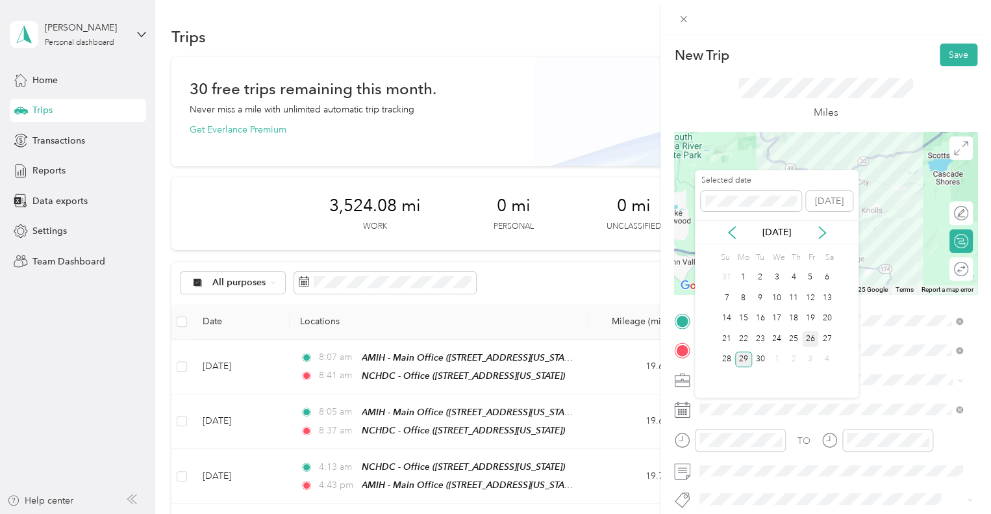
click at [808, 337] on div "26" at bounding box center [810, 339] width 17 height 16
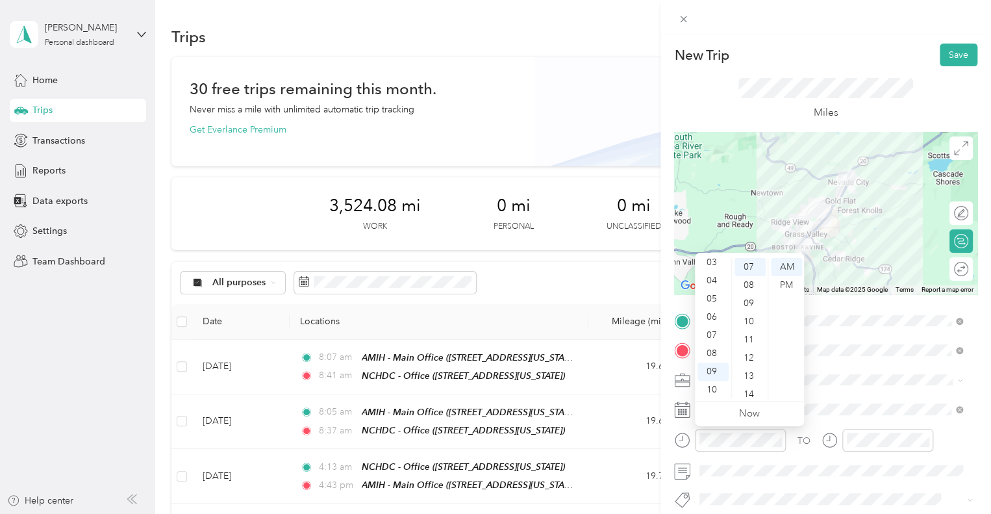
scroll to position [78, 0]
click at [724, 378] on div "10" at bounding box center [713, 371] width 31 height 18
click at [711, 264] on div "12" at bounding box center [713, 267] width 31 height 18
click at [795, 281] on div "PM" at bounding box center [786, 285] width 31 height 18
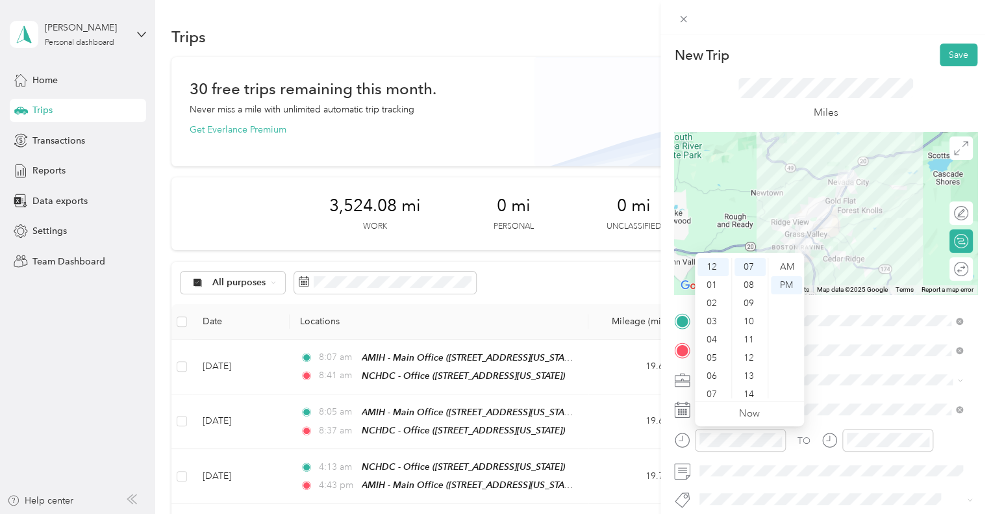
click at [881, 451] on div at bounding box center [878, 445] width 112 height 32
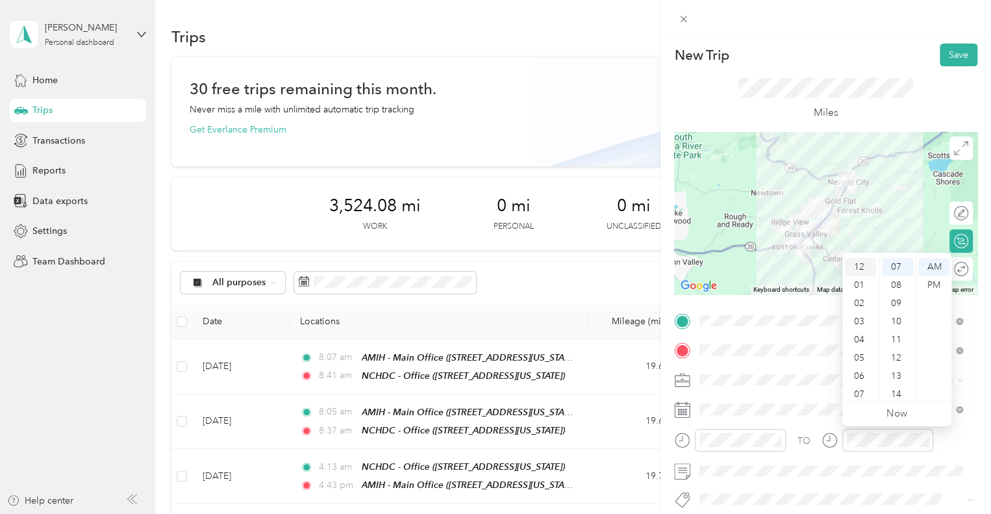
click at [859, 268] on div "12" at bounding box center [860, 267] width 31 height 18
click at [894, 345] on div "16" at bounding box center [897, 353] width 31 height 18
click at [937, 281] on div "PM" at bounding box center [934, 285] width 31 height 18
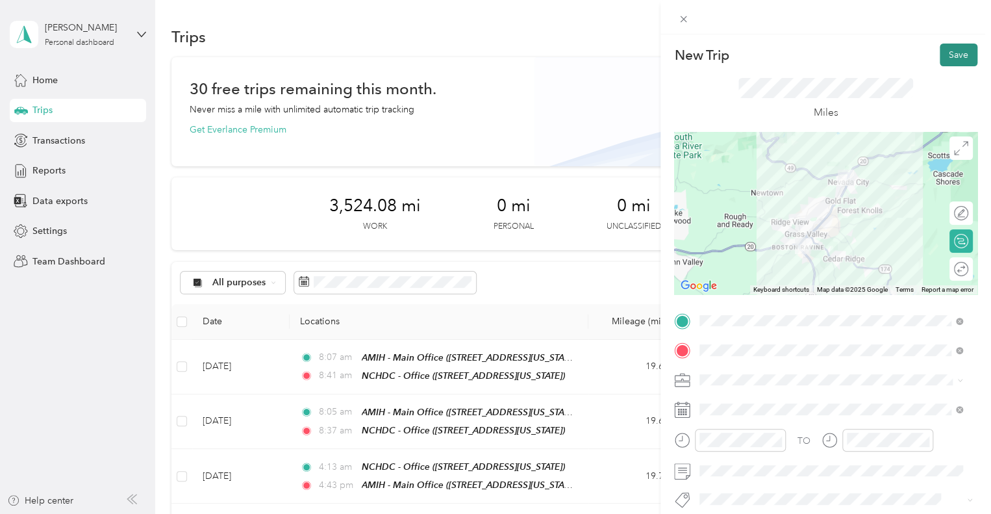
click at [952, 64] on button "Save" at bounding box center [959, 55] width 38 height 23
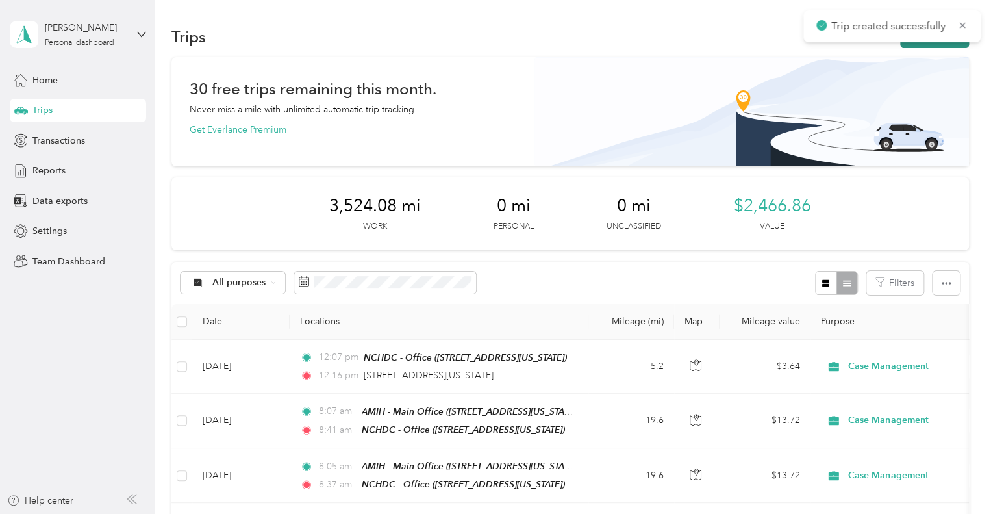
click at [939, 46] on button "New trip" at bounding box center [934, 36] width 69 height 23
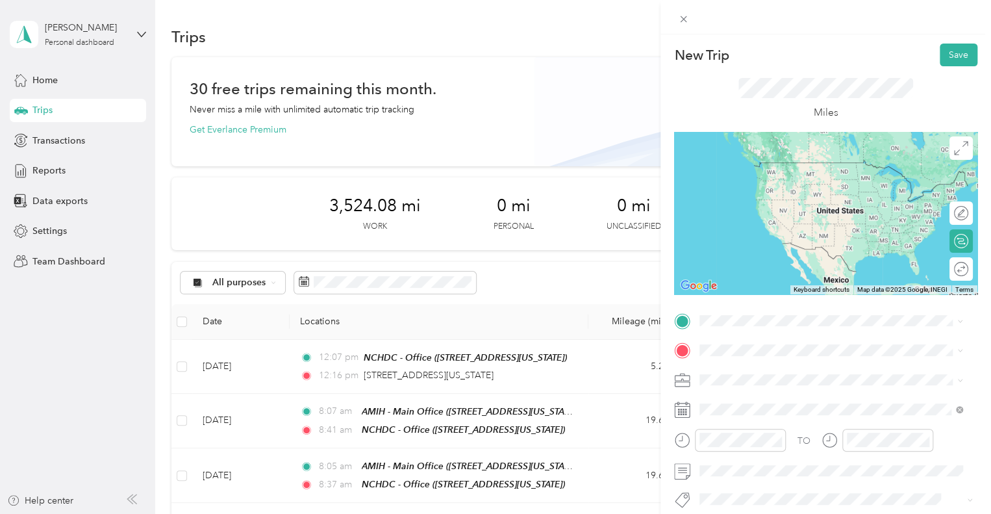
click at [830, 167] on span "[STREET_ADDRESS][US_STATE][US_STATE]" at bounding box center [812, 161] width 177 height 12
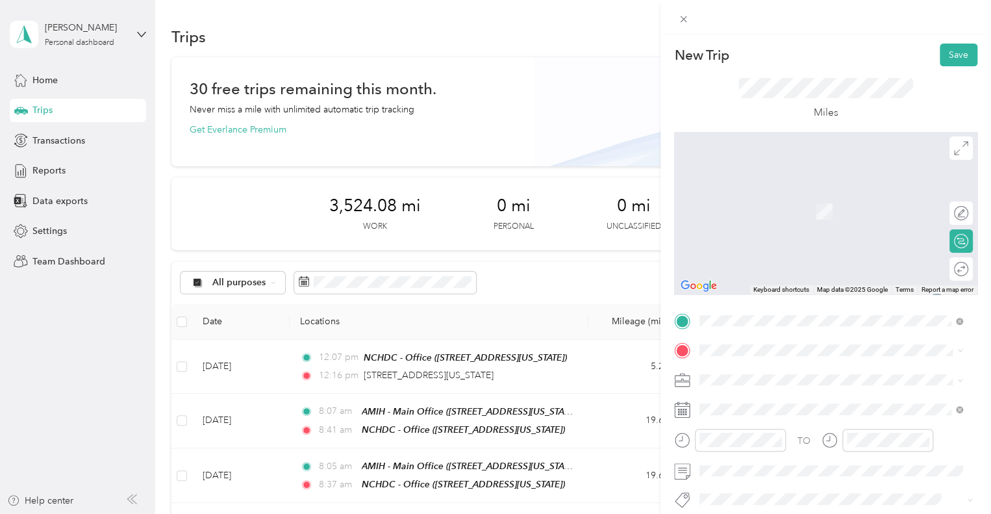
click at [842, 222] on div "TEAM NCHDC - Office [STREET_ADDRESS][US_STATE]" at bounding box center [789, 206] width 130 height 32
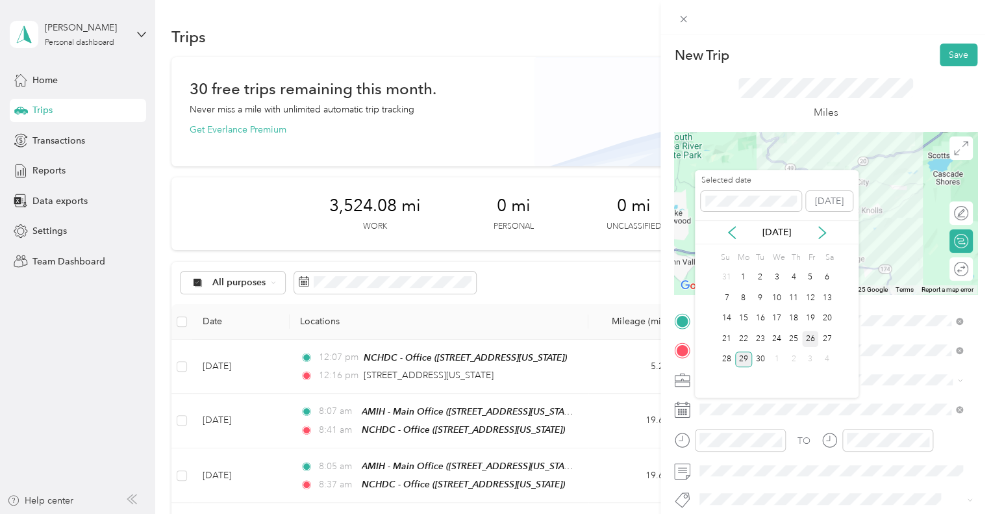
click at [808, 335] on div "26" at bounding box center [810, 339] width 17 height 16
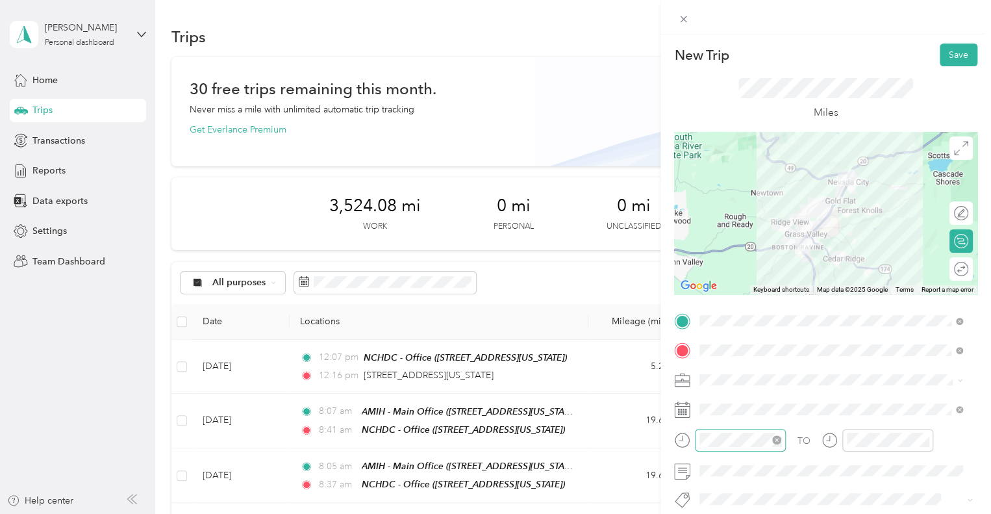
click at [724, 431] on div at bounding box center [740, 440] width 91 height 23
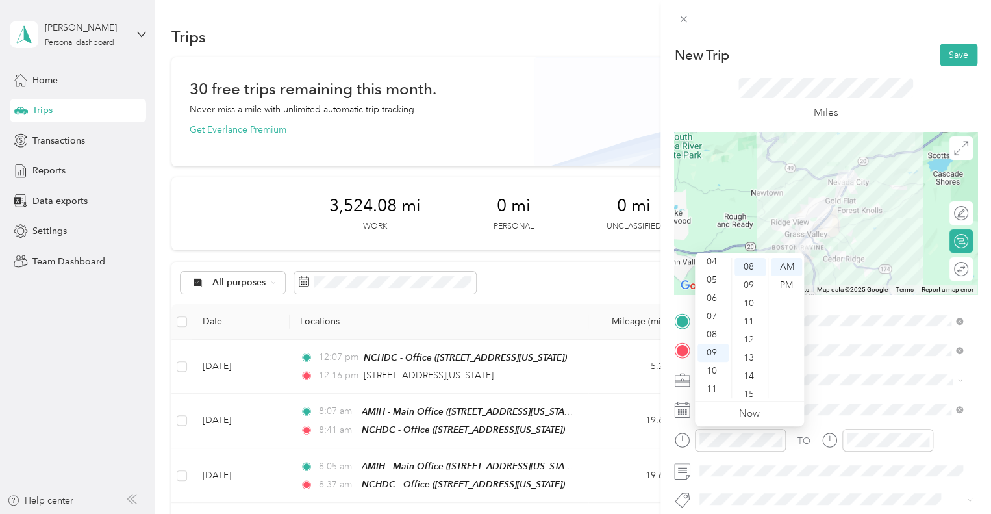
scroll to position [0, 0]
click at [717, 278] on div "01" at bounding box center [713, 285] width 31 height 18
click at [716, 270] on div "01" at bounding box center [713, 267] width 31 height 18
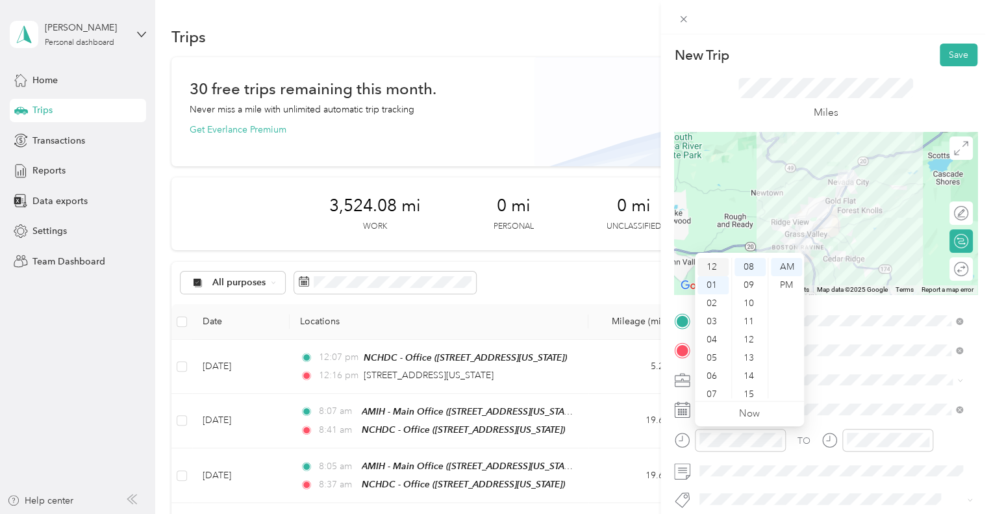
click at [717, 264] on div "12" at bounding box center [713, 267] width 31 height 18
click at [744, 363] on div "32" at bounding box center [750, 366] width 31 height 18
click at [713, 264] on div "12" at bounding box center [713, 267] width 31 height 18
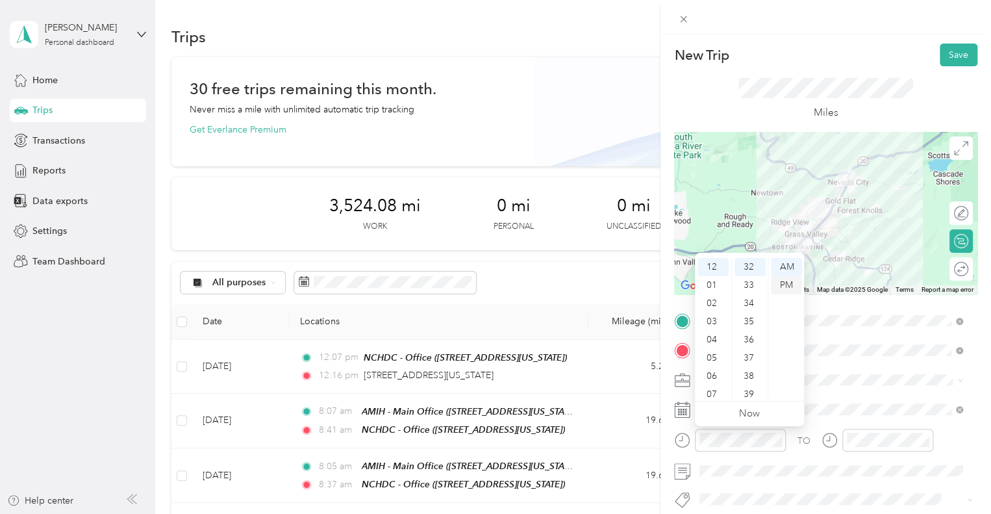
click at [785, 285] on div "PM" at bounding box center [786, 285] width 31 height 18
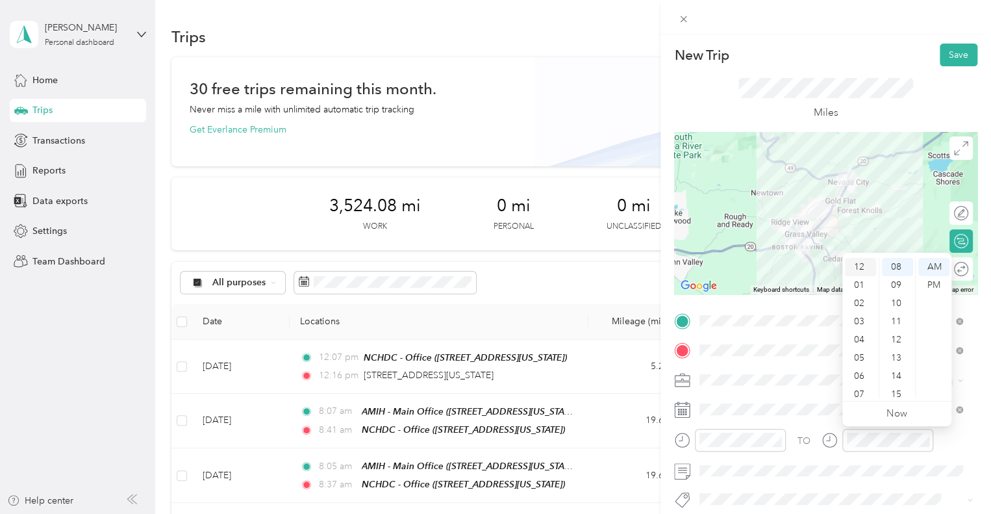
click at [854, 269] on div "12" at bounding box center [860, 267] width 31 height 18
click at [904, 380] on div "41" at bounding box center [897, 381] width 31 height 18
click at [932, 289] on div "PM" at bounding box center [934, 285] width 31 height 18
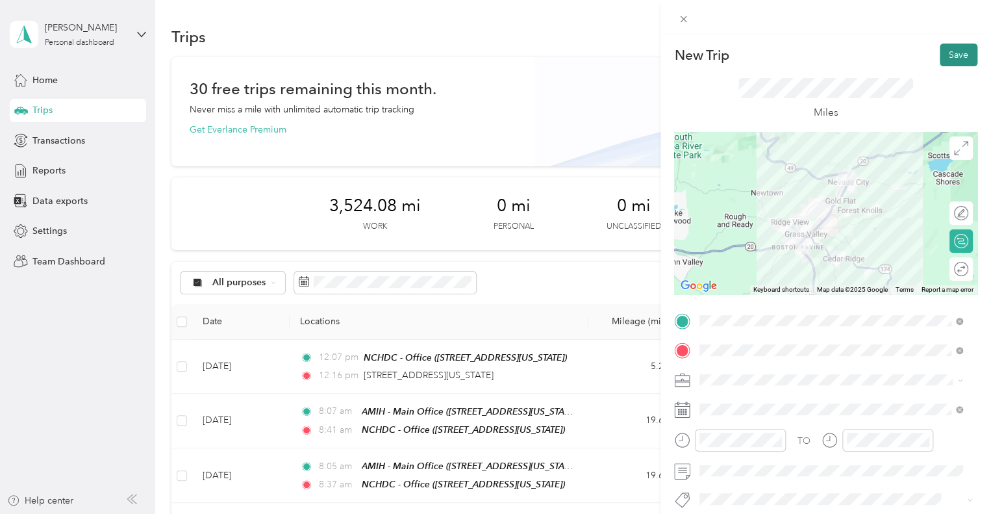
click at [952, 58] on button "Save" at bounding box center [959, 55] width 38 height 23
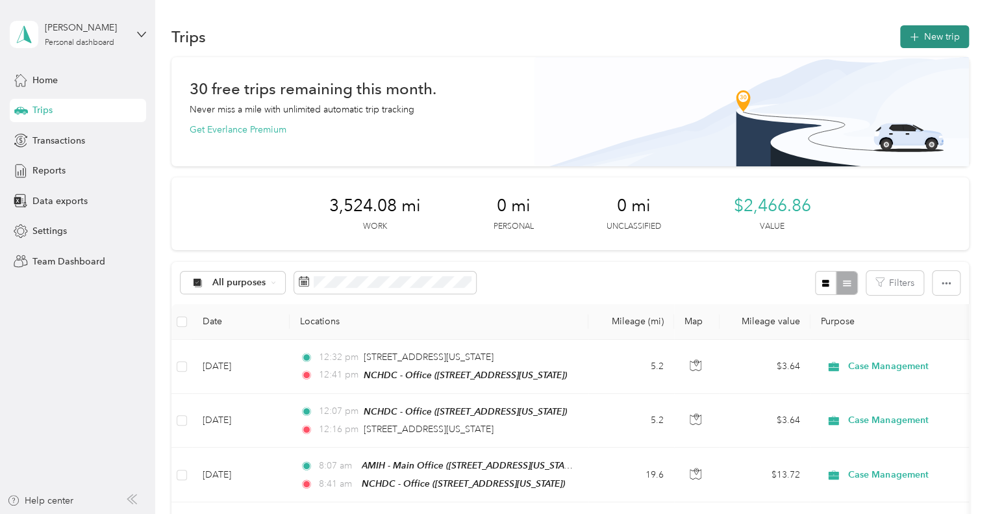
click at [938, 45] on button "New trip" at bounding box center [934, 36] width 69 height 23
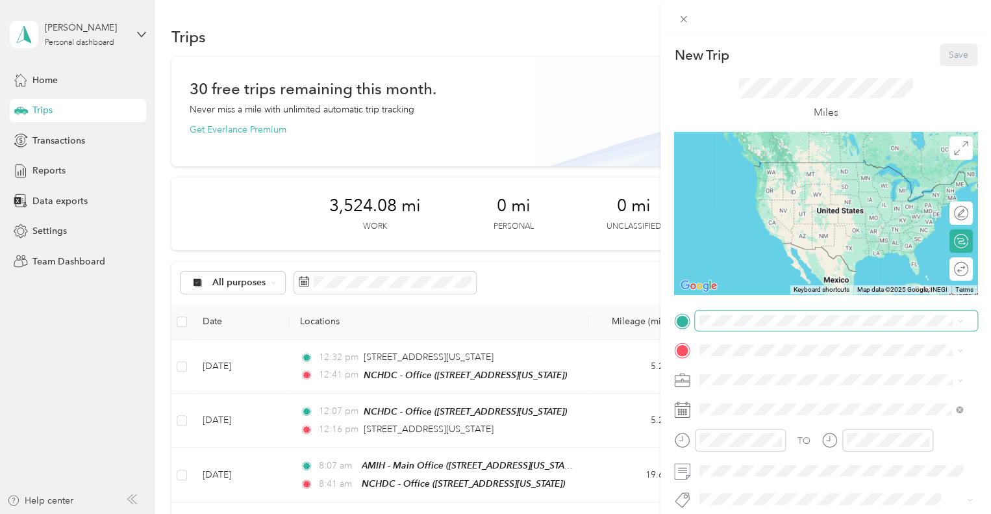
click at [773, 327] on span at bounding box center [836, 321] width 283 height 21
click at [831, 190] on div "TEAM NCHDC - Office [STREET_ADDRESS][US_STATE]" at bounding box center [789, 177] width 130 height 32
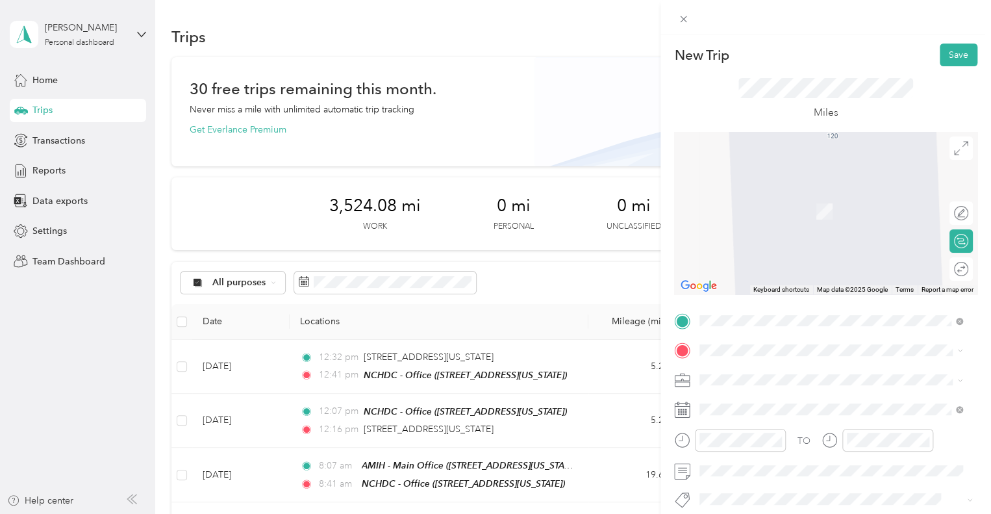
click at [821, 218] on div "TEAM AMIH - Main Office [STREET_ADDRESS][US_STATE]" at bounding box center [789, 202] width 130 height 32
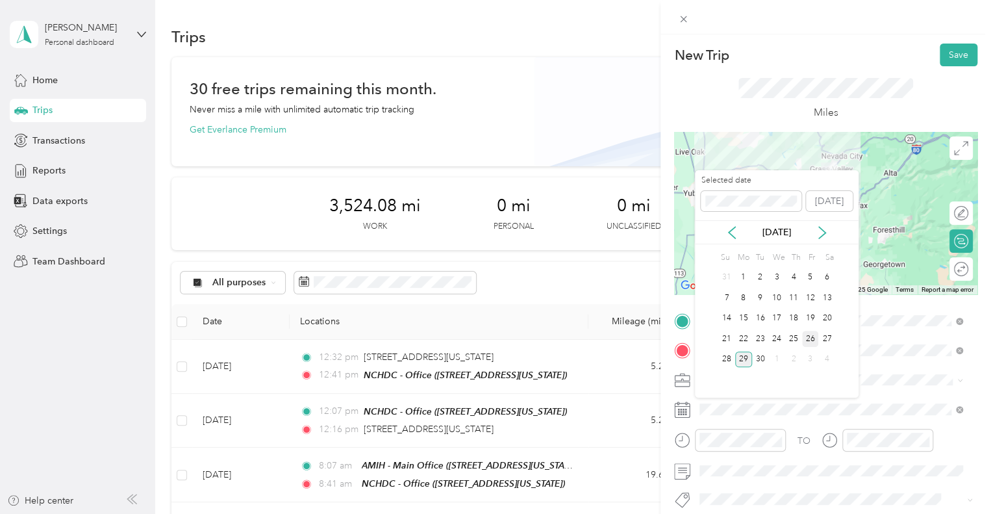
click at [804, 339] on div "26" at bounding box center [810, 339] width 17 height 16
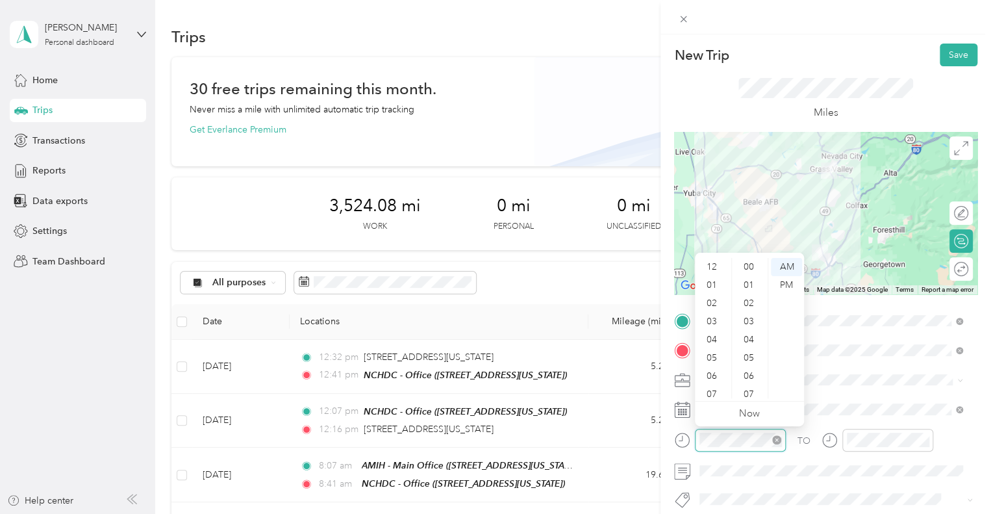
scroll to position [78, 0]
click at [713, 253] on div "12 01 02 03 04 05 06 07 08 09 10 11 00 01 02 03 04 05 06 07 08 09 10 11 12 13 1…" at bounding box center [749, 327] width 109 height 148
click at [713, 259] on div "04" at bounding box center [713, 262] width 31 height 18
click at [751, 394] on div "16" at bounding box center [750, 394] width 31 height 18
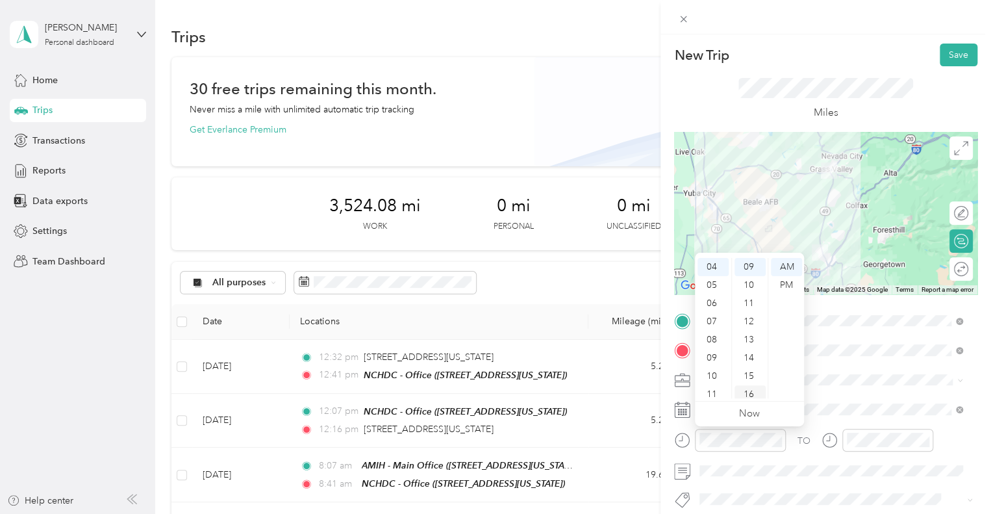
scroll to position [291, 0]
click at [793, 286] on div "PM" at bounding box center [786, 285] width 31 height 18
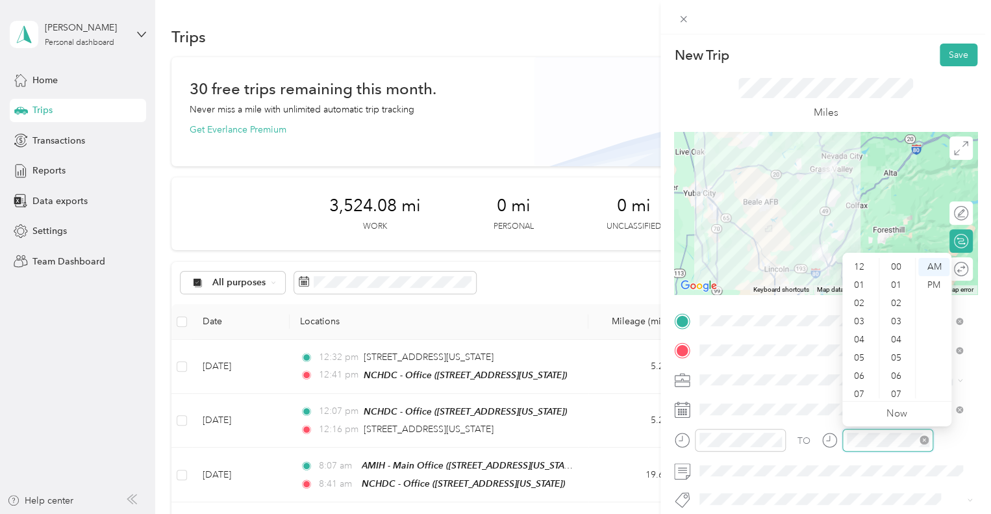
scroll to position [78, 0]
click at [862, 266] on div "04" at bounding box center [860, 262] width 31 height 18
click at [897, 374] on div "51" at bounding box center [897, 372] width 31 height 18
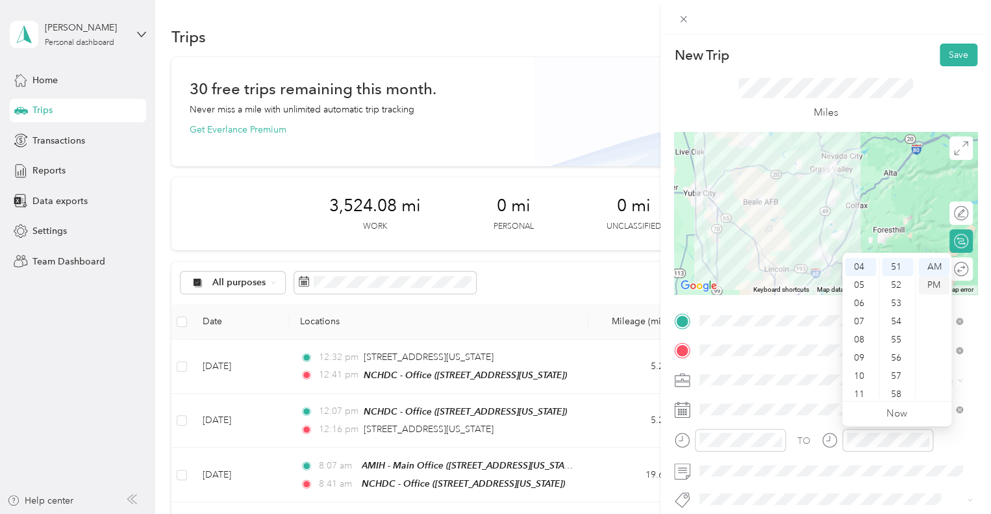
click at [928, 285] on div "PM" at bounding box center [934, 285] width 31 height 18
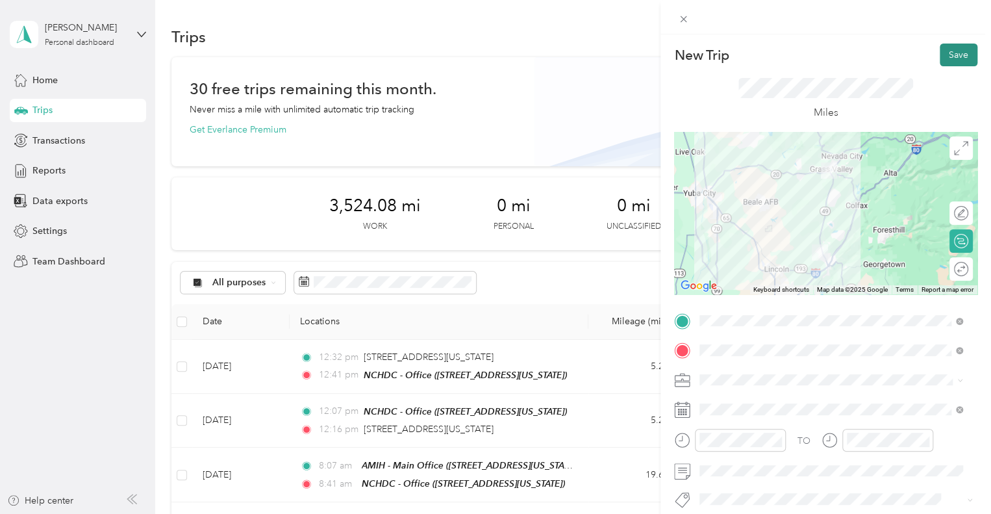
click at [956, 61] on button "Save" at bounding box center [959, 55] width 38 height 23
